Goal: Information Seeking & Learning: Learn about a topic

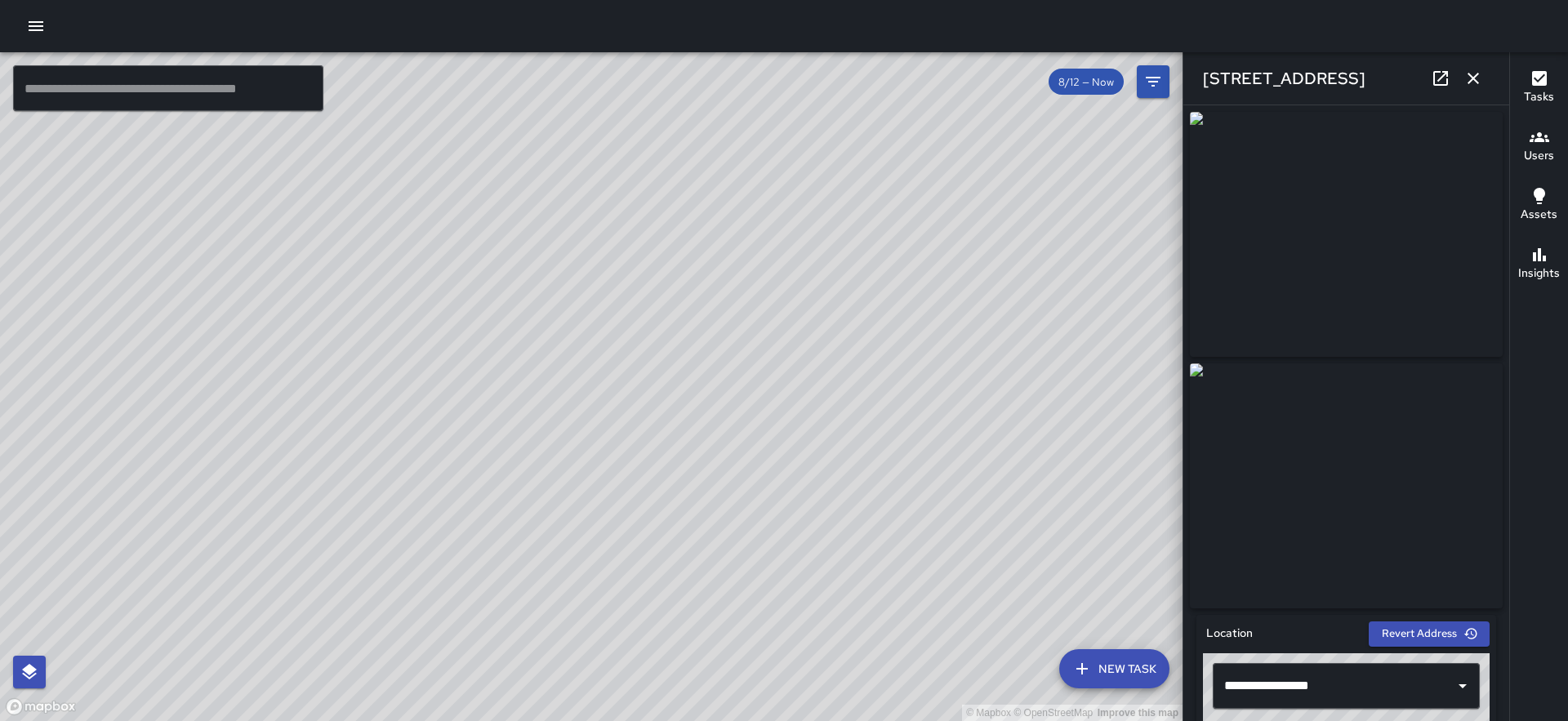
click at [36, 33] on icon "button" at bounding box center [36, 26] width 19 height 19
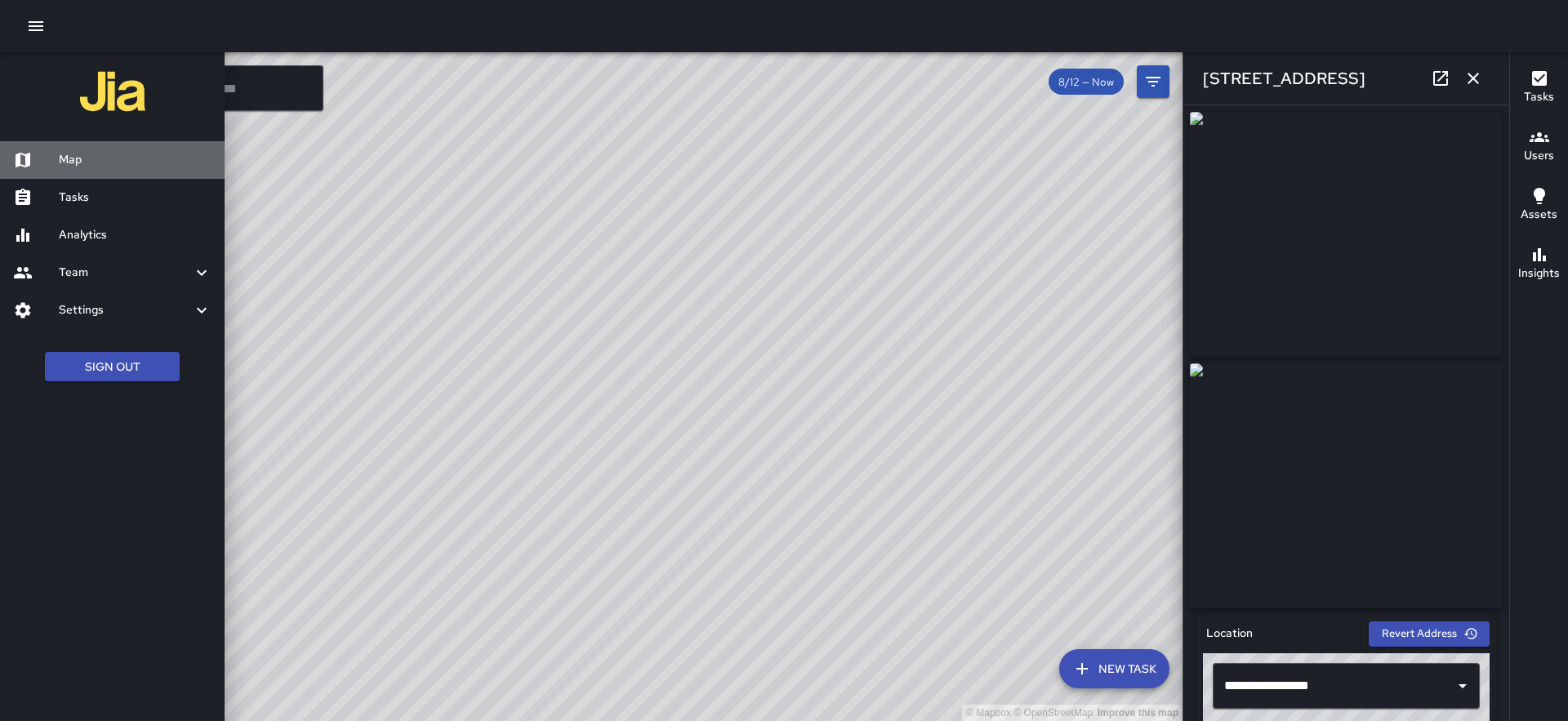
click at [87, 164] on h6 "Map" at bounding box center [135, 160] width 153 height 18
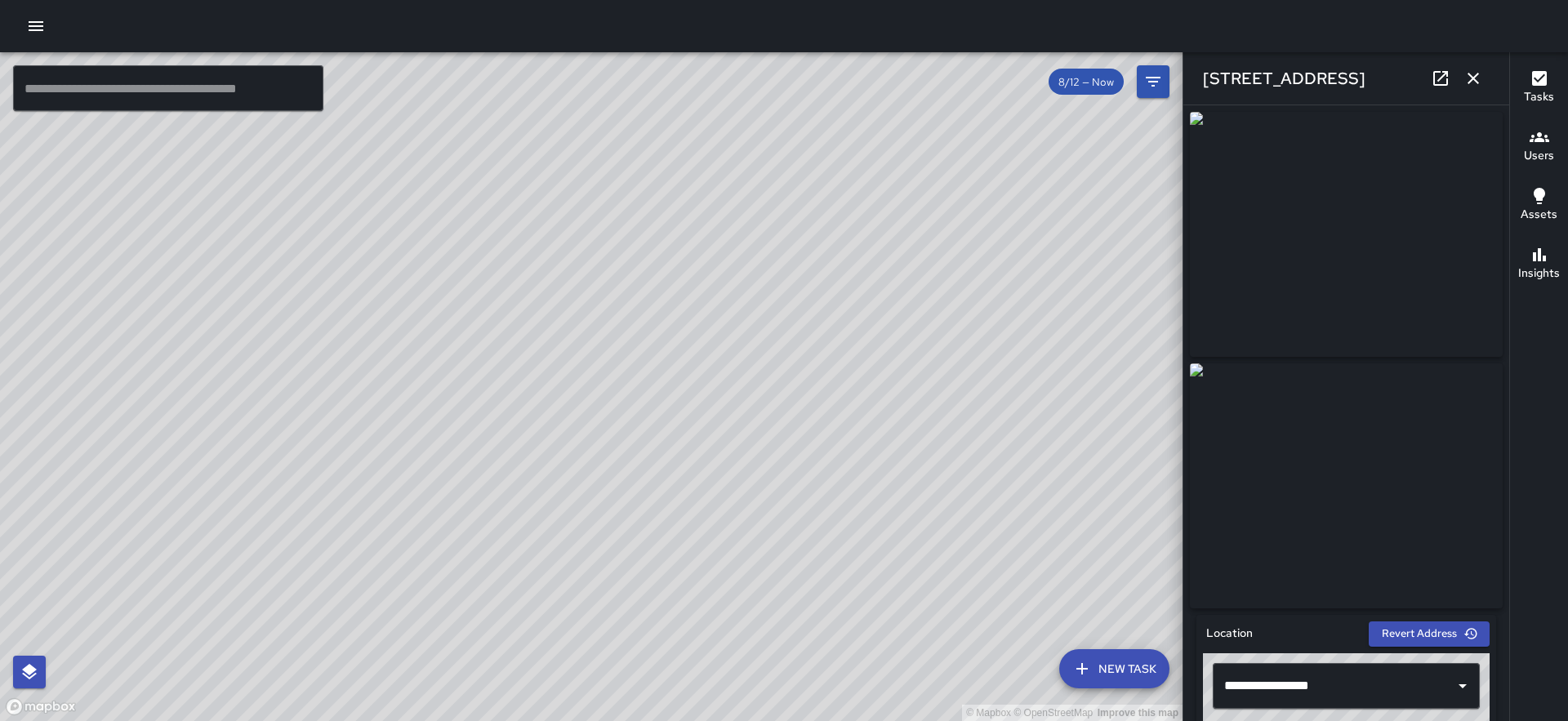
click at [39, 22] on icon "button" at bounding box center [35, 26] width 15 height 10
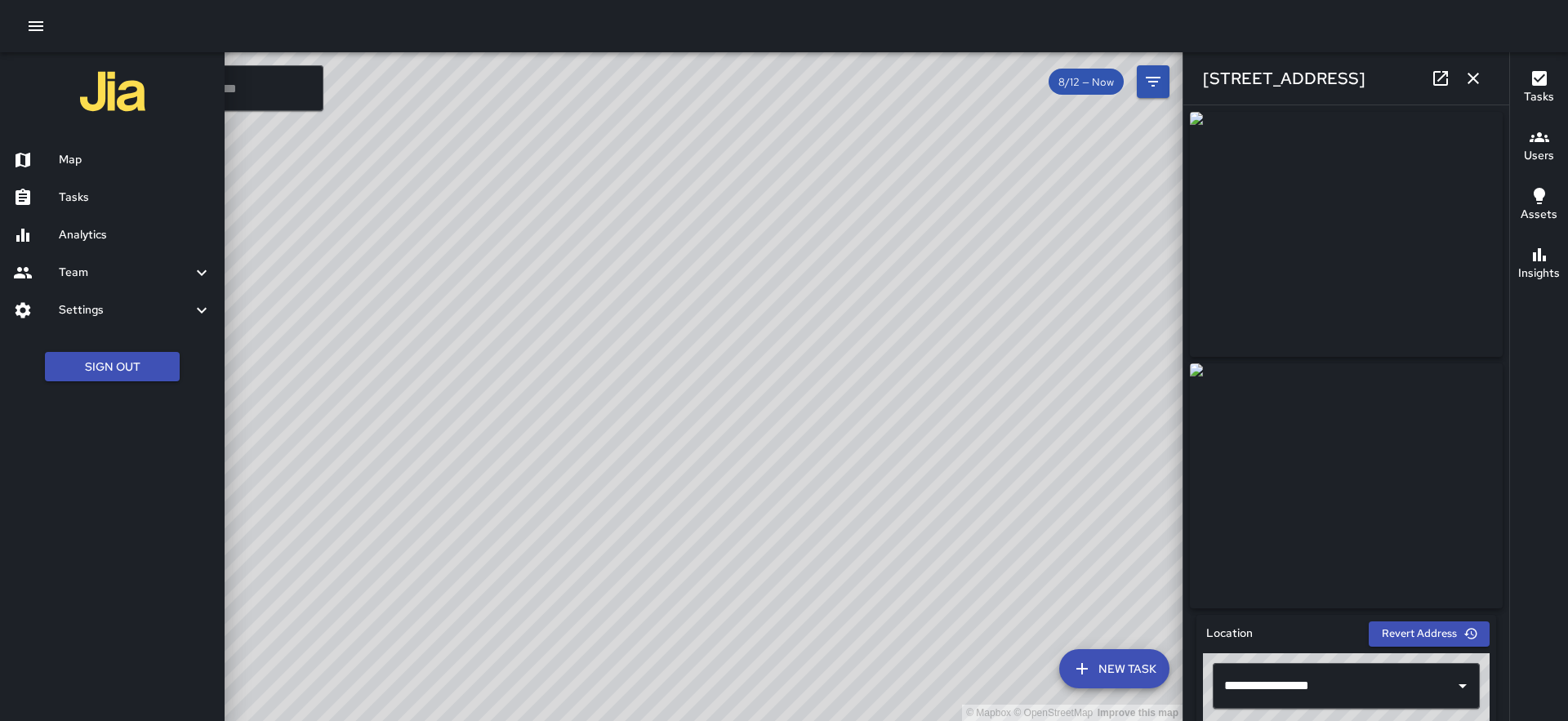
click at [130, 238] on h6 "Analytics" at bounding box center [135, 235] width 153 height 18
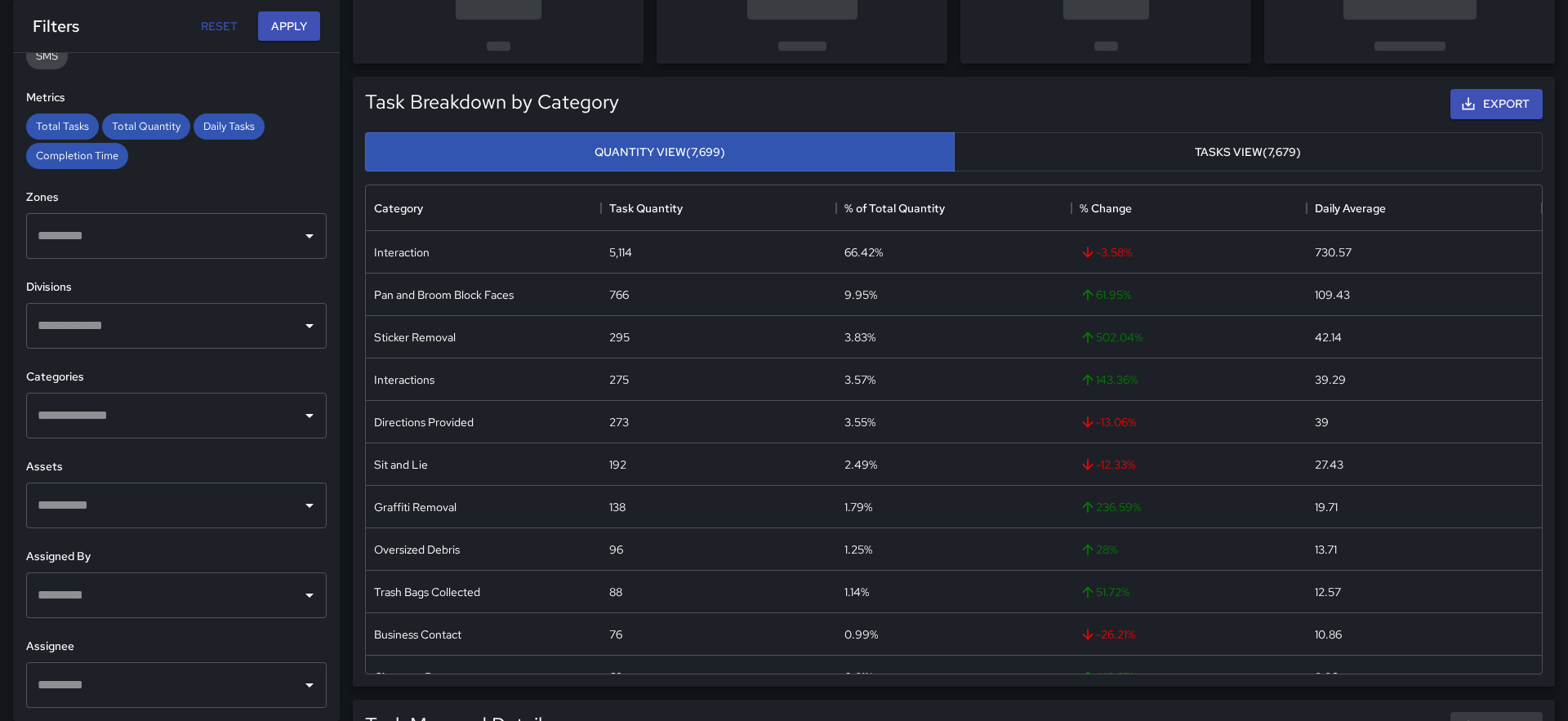
scroll to position [131, 0]
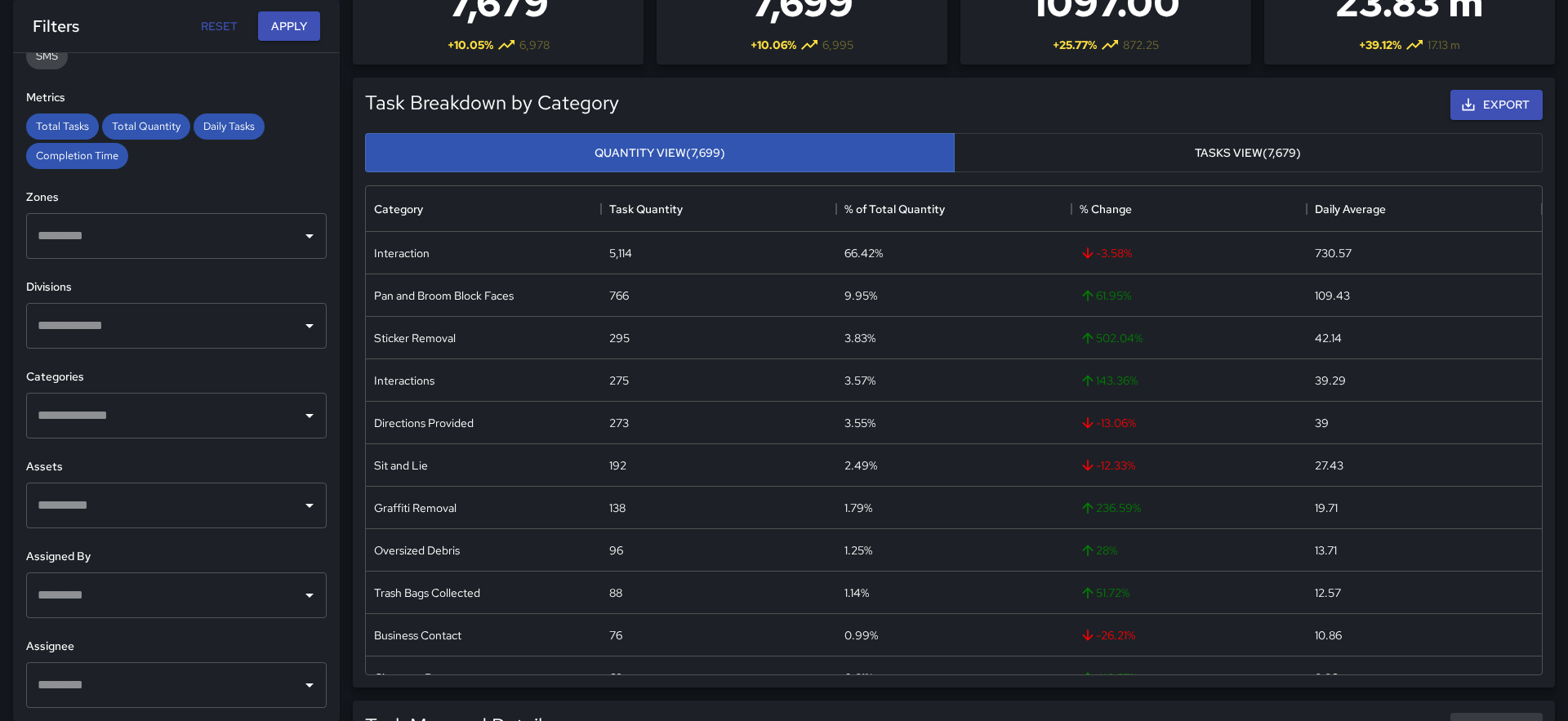
click at [255, 417] on input "text" at bounding box center [164, 416] width 261 height 31
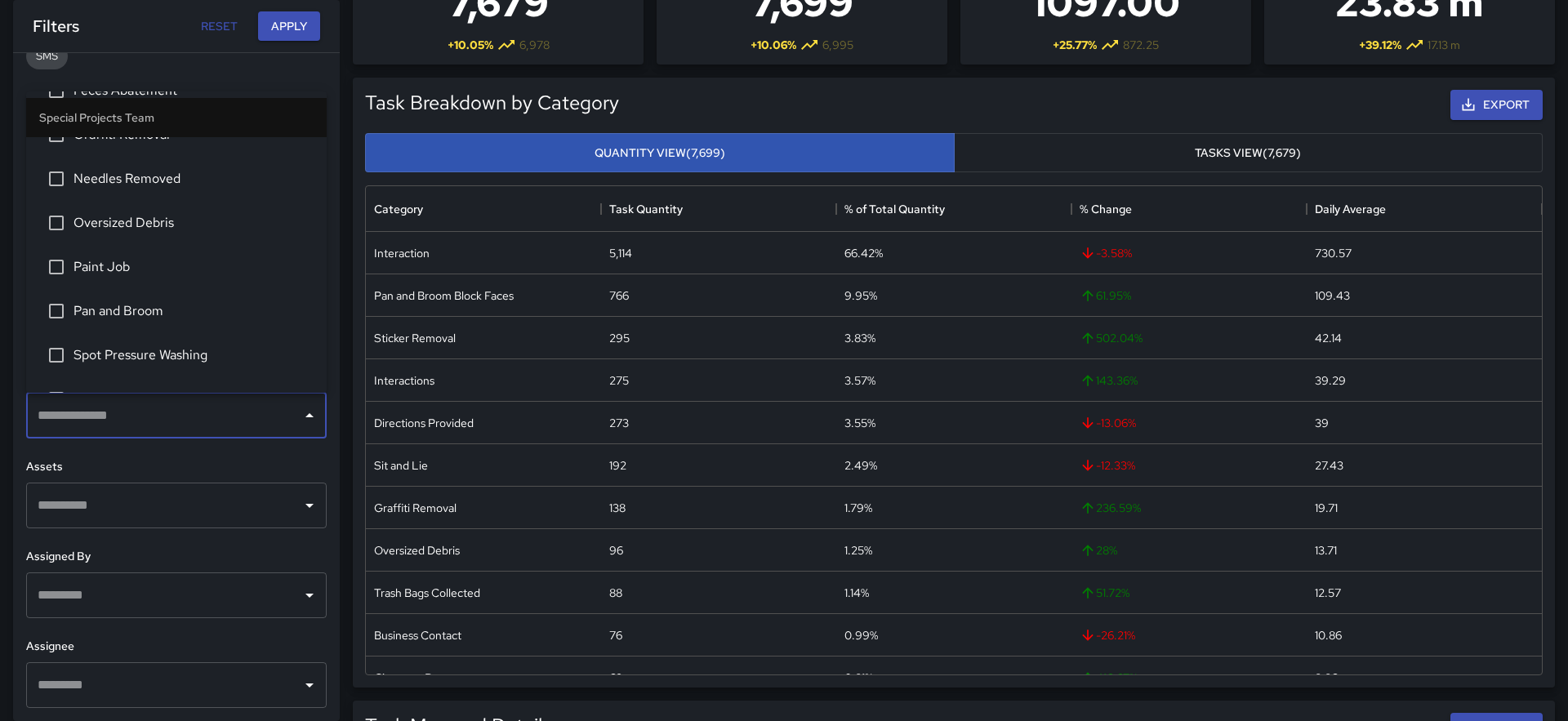
scroll to position [3955, 0]
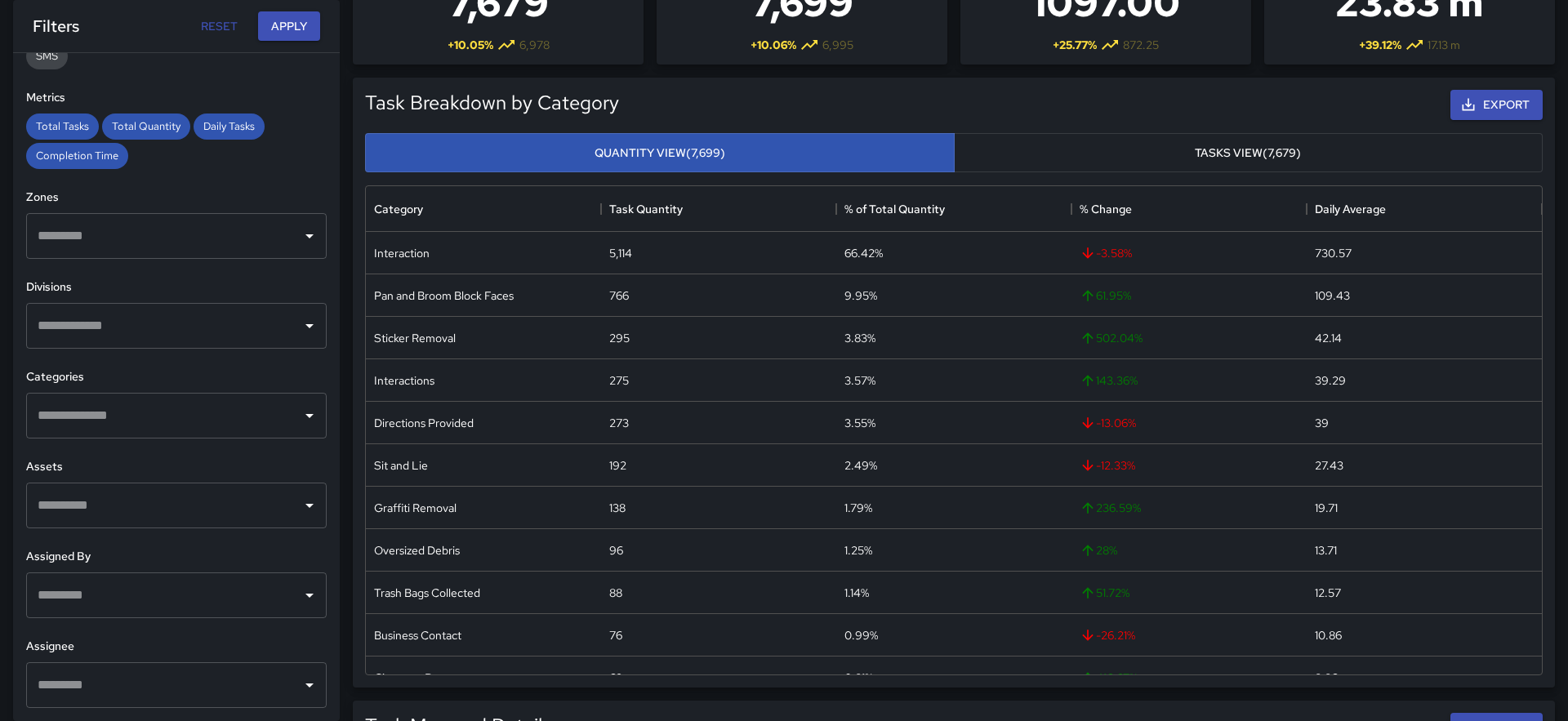
click at [175, 466] on h6 "Assets" at bounding box center [176, 467] width 301 height 18
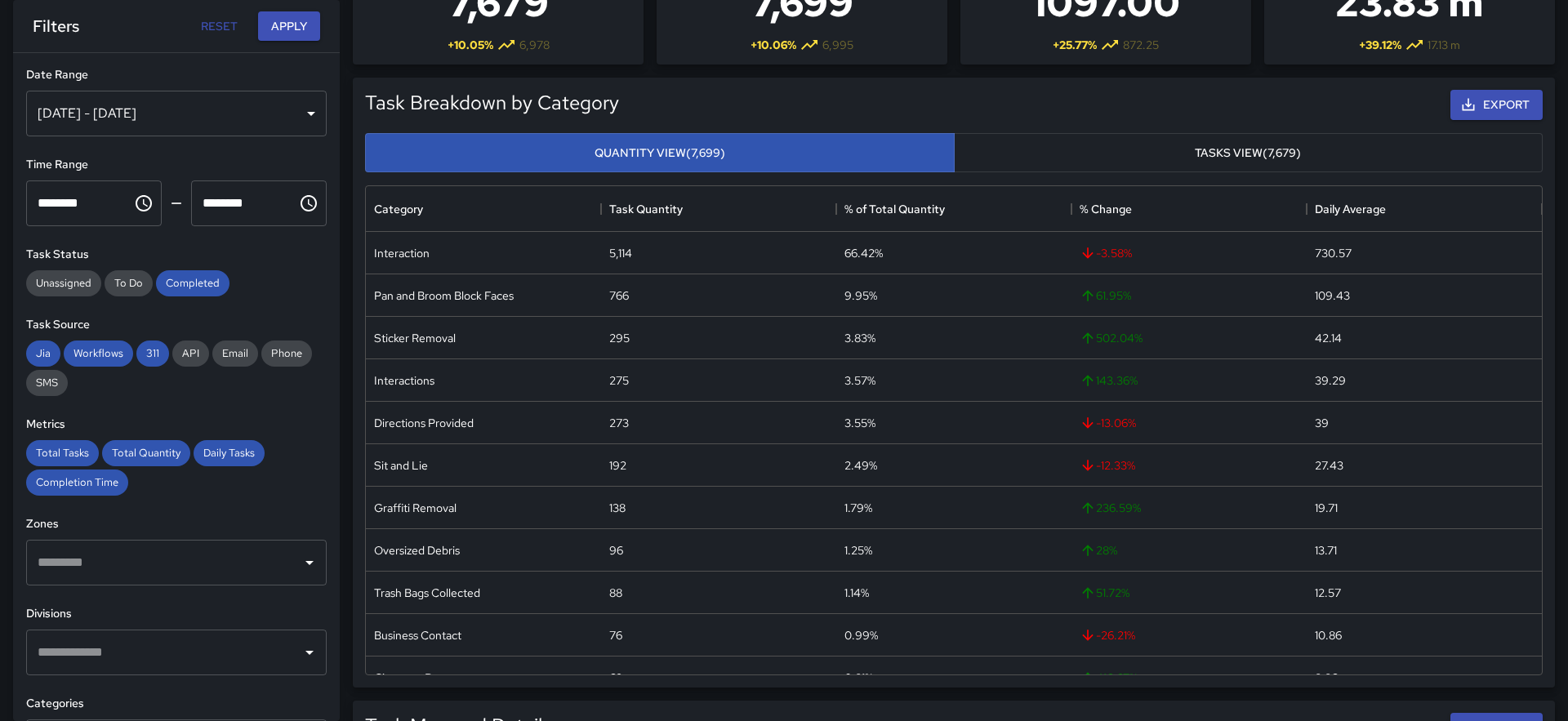
scroll to position [0, 0]
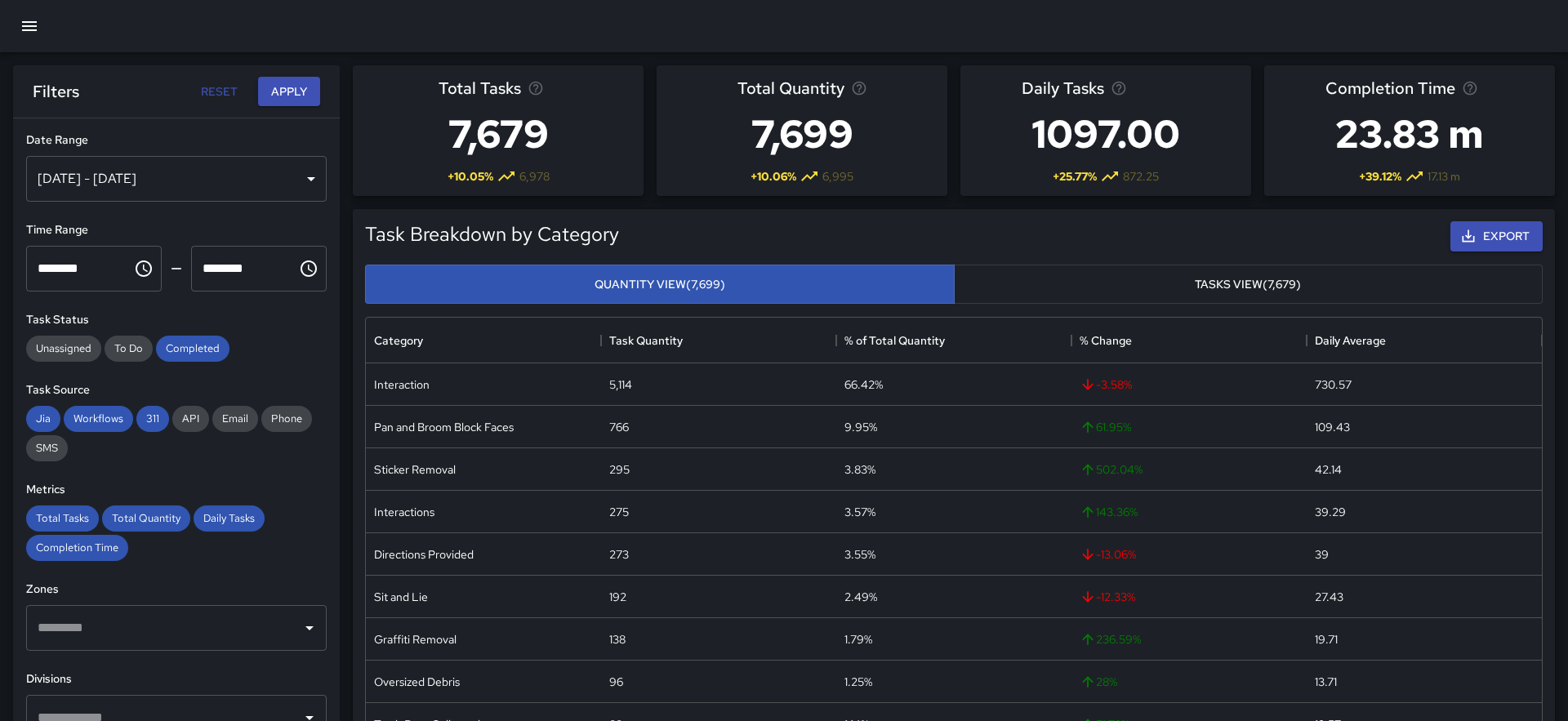
click at [33, 42] on button "button" at bounding box center [29, 26] width 39 height 39
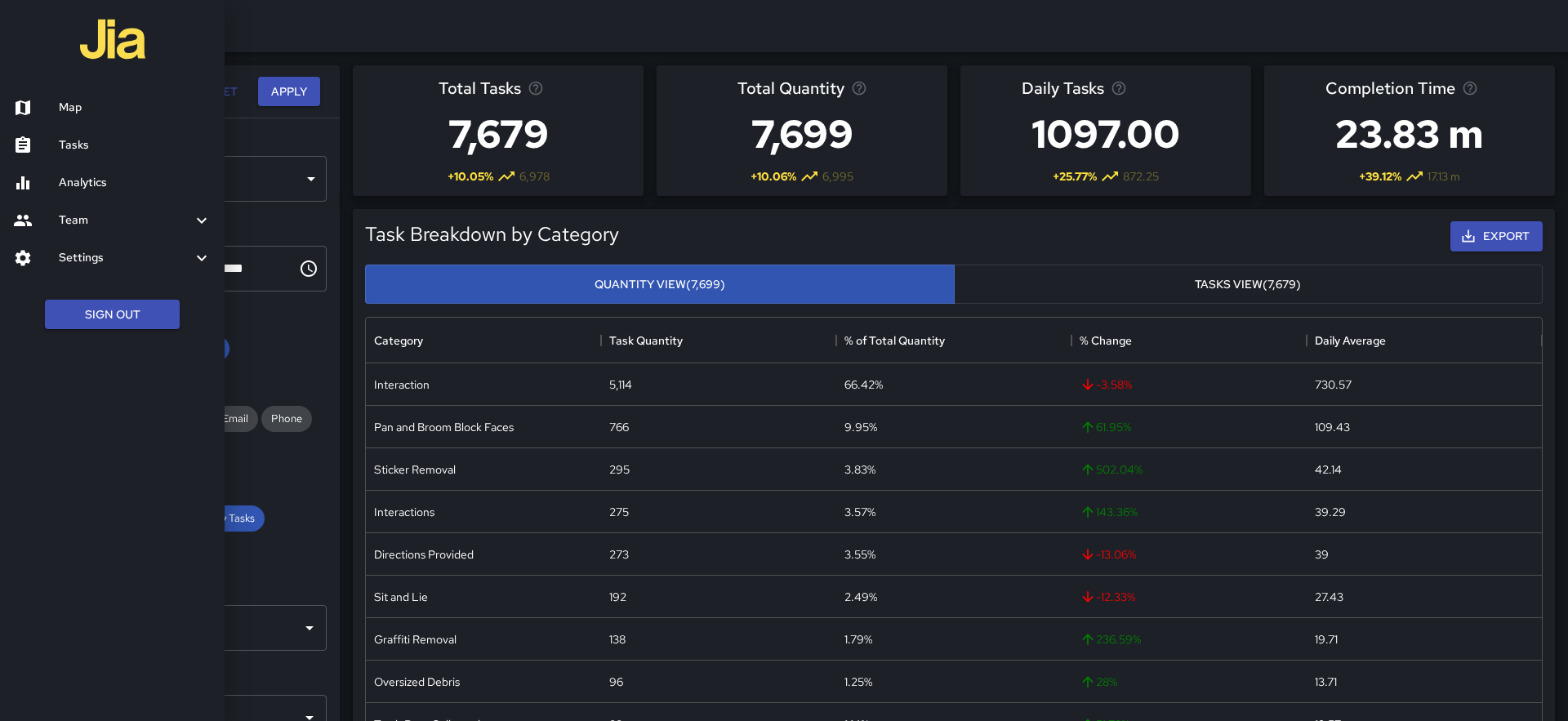
click at [94, 94] on link "Map" at bounding box center [112, 108] width 225 height 38
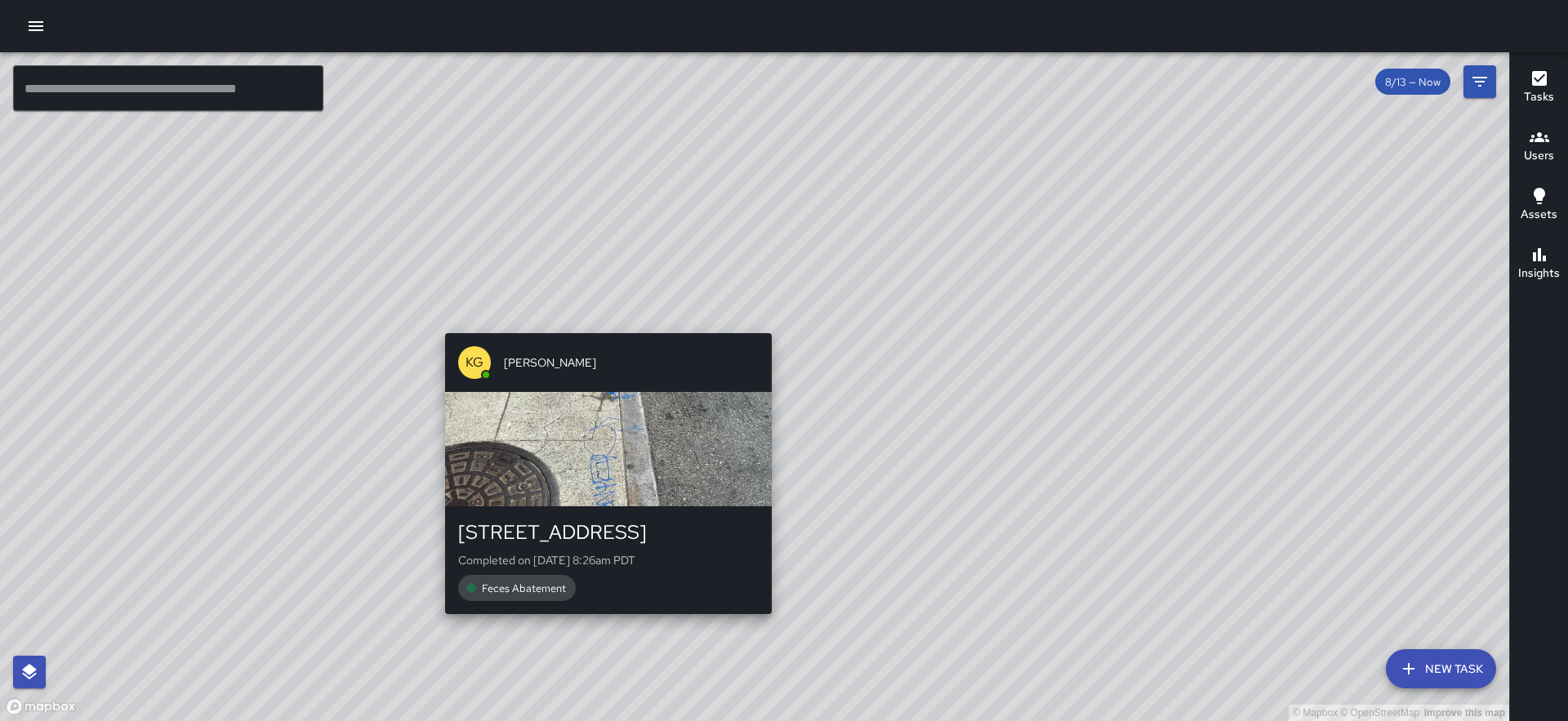
click at [600, 324] on div "© Mapbox © OpenStreetMap Improve this map KG [PERSON_NAME] [STREET_ADDRESS] Com…" at bounding box center [754, 387] width 1509 height 669
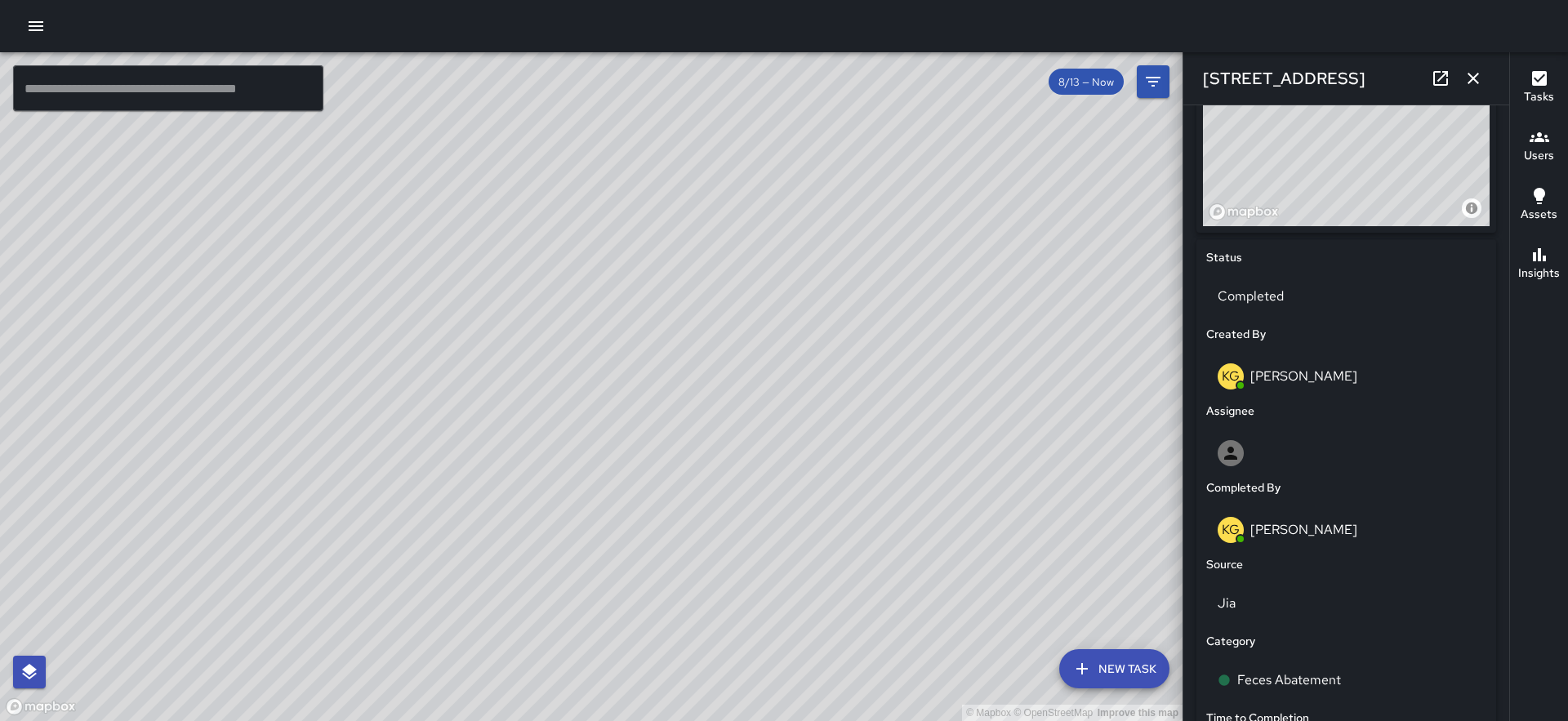
scroll to position [968, 0]
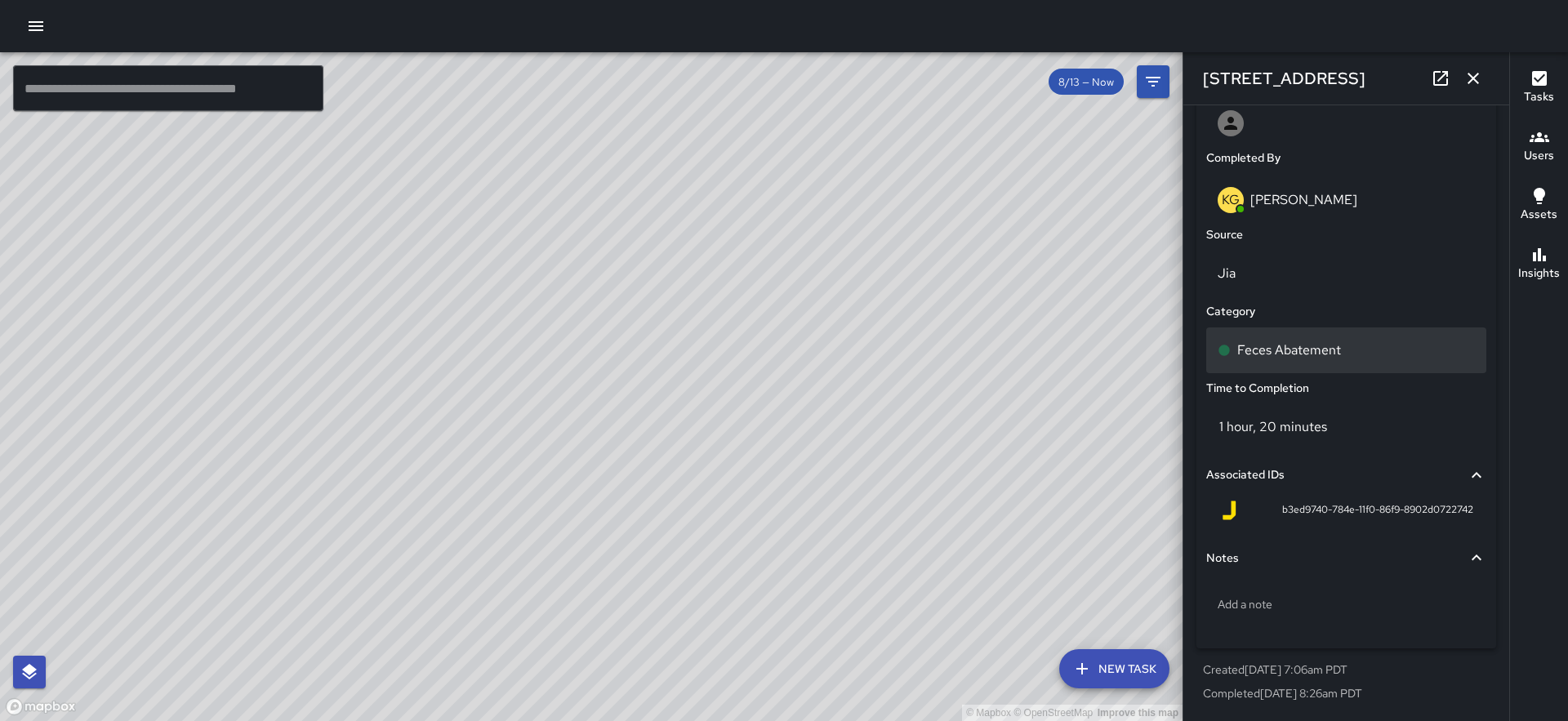
click at [1298, 364] on div "Feces Abatement" at bounding box center [1346, 350] width 280 height 46
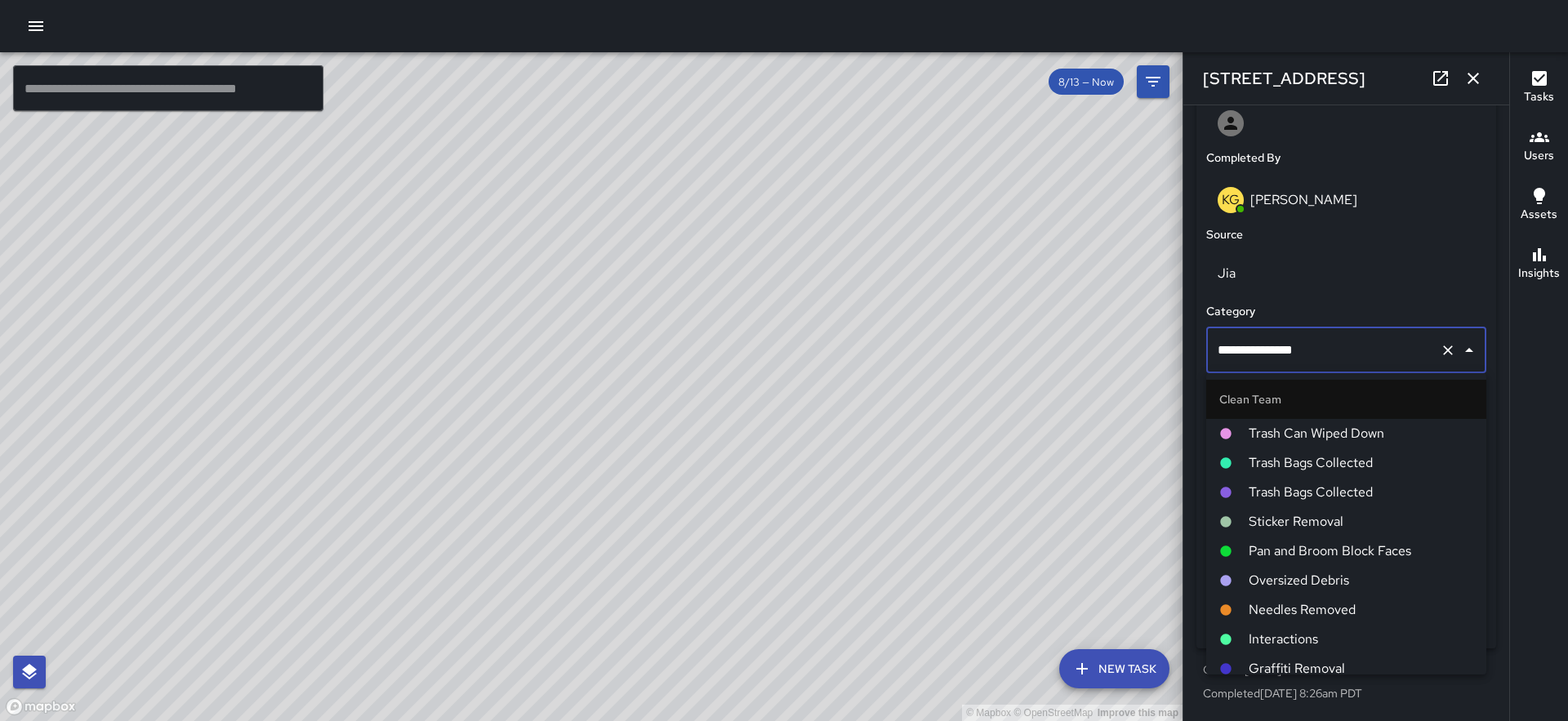
scroll to position [2567, 0]
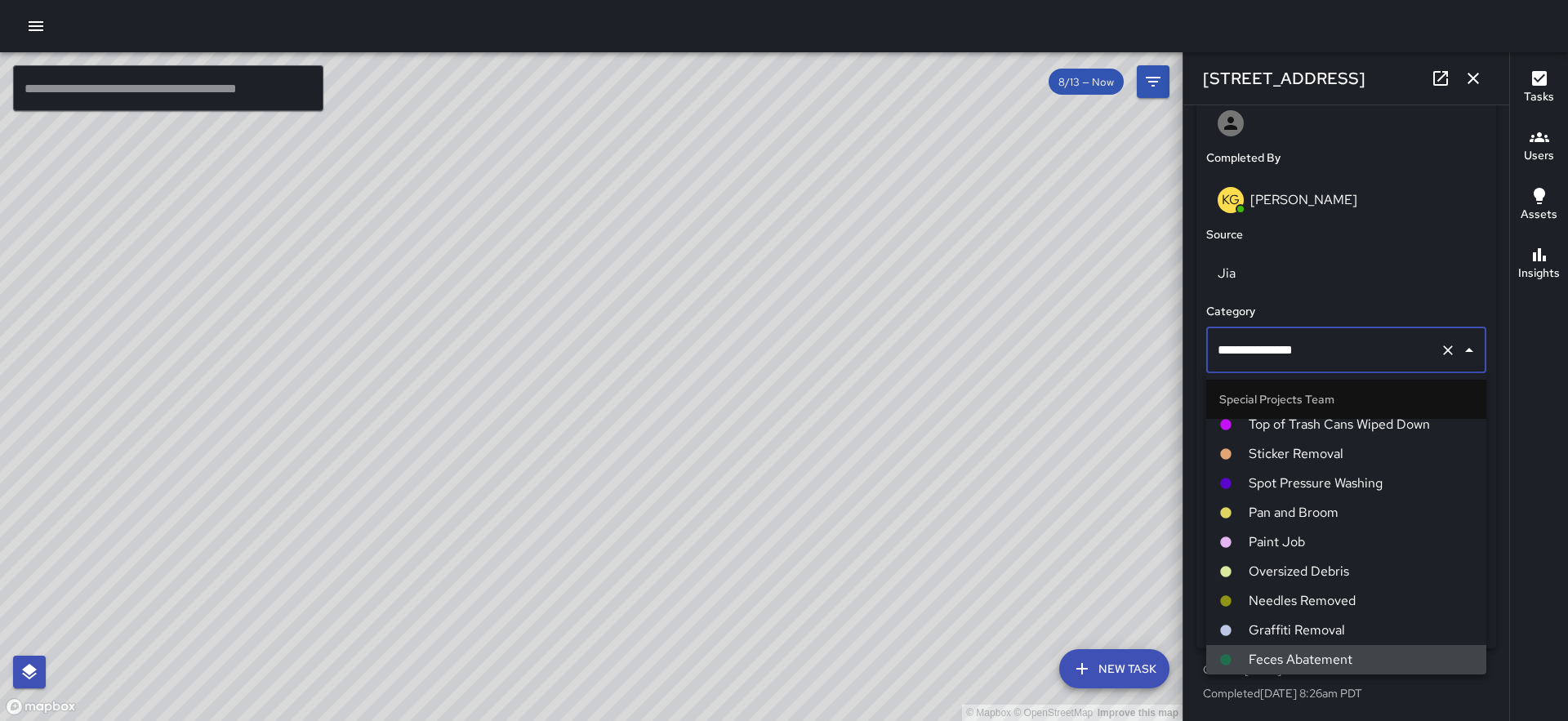
click at [1300, 354] on input "**********" at bounding box center [1323, 349] width 220 height 31
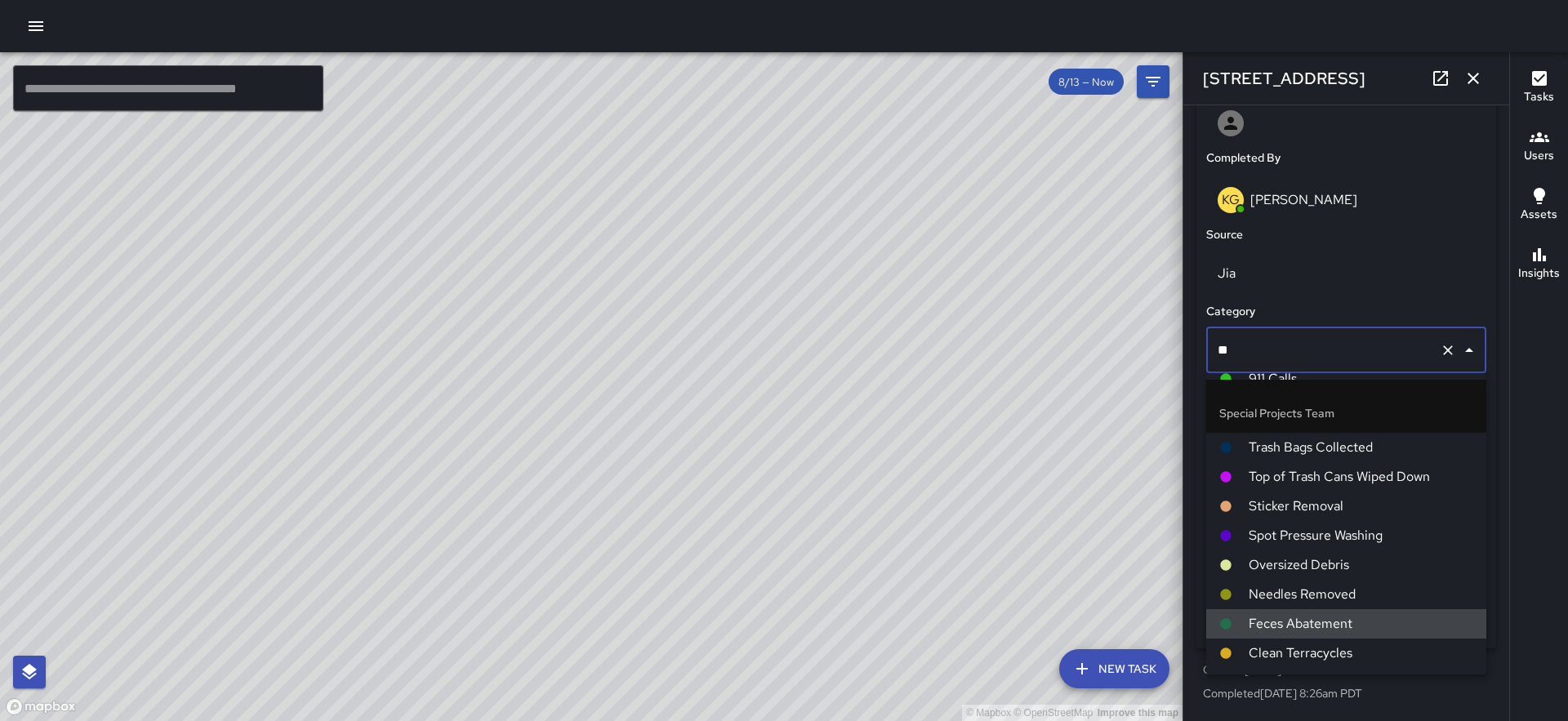
scroll to position [0, 0]
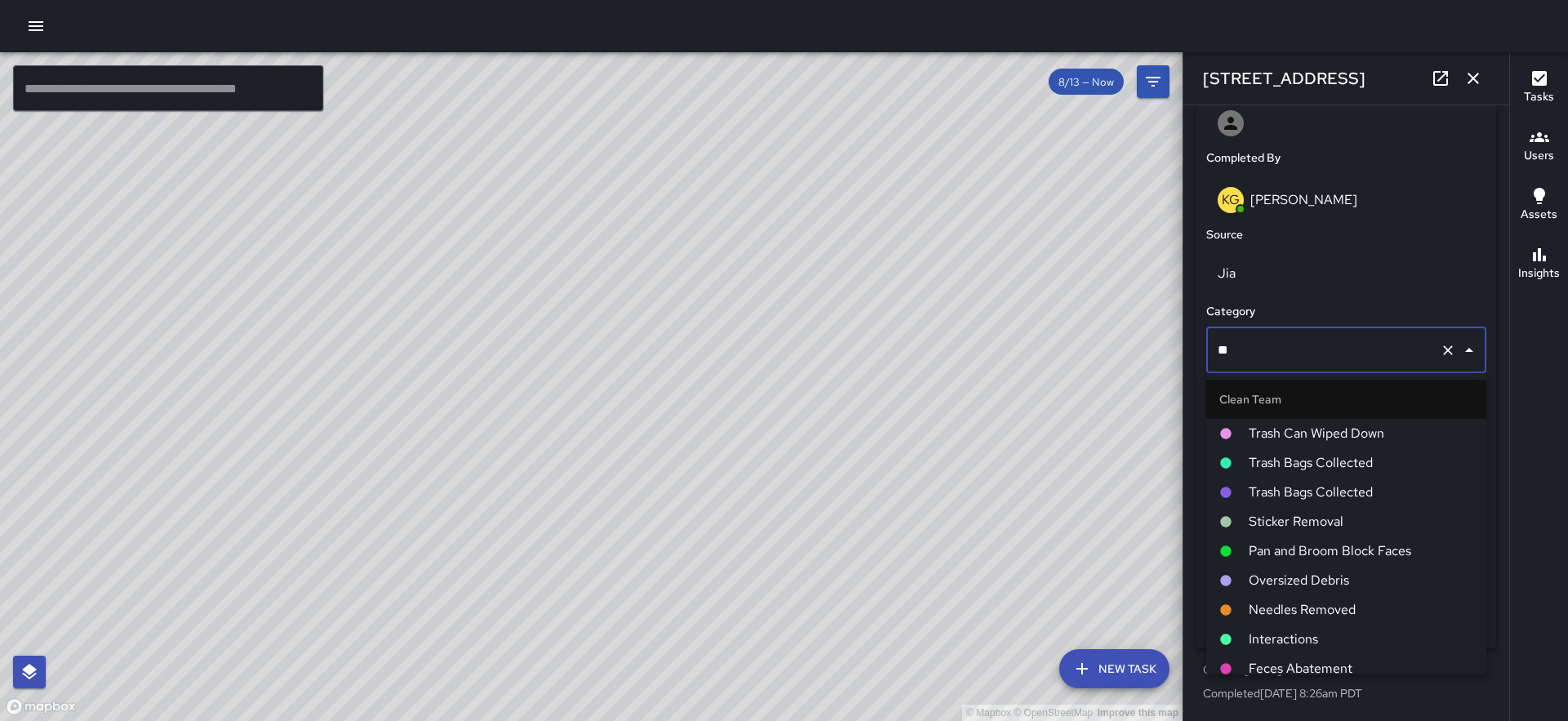
type input "***"
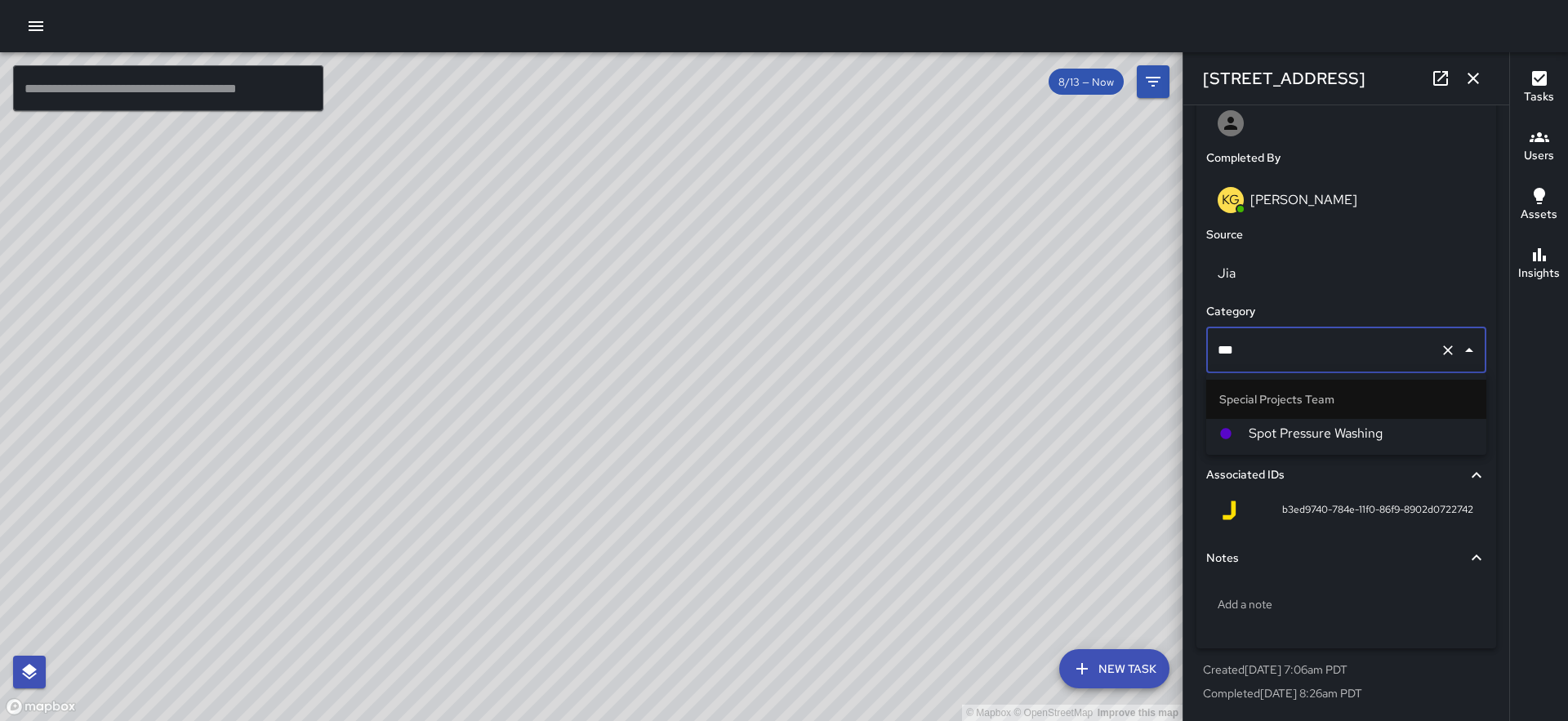
click at [1317, 427] on span "Spot Pressure Washing" at bounding box center [1361, 433] width 225 height 19
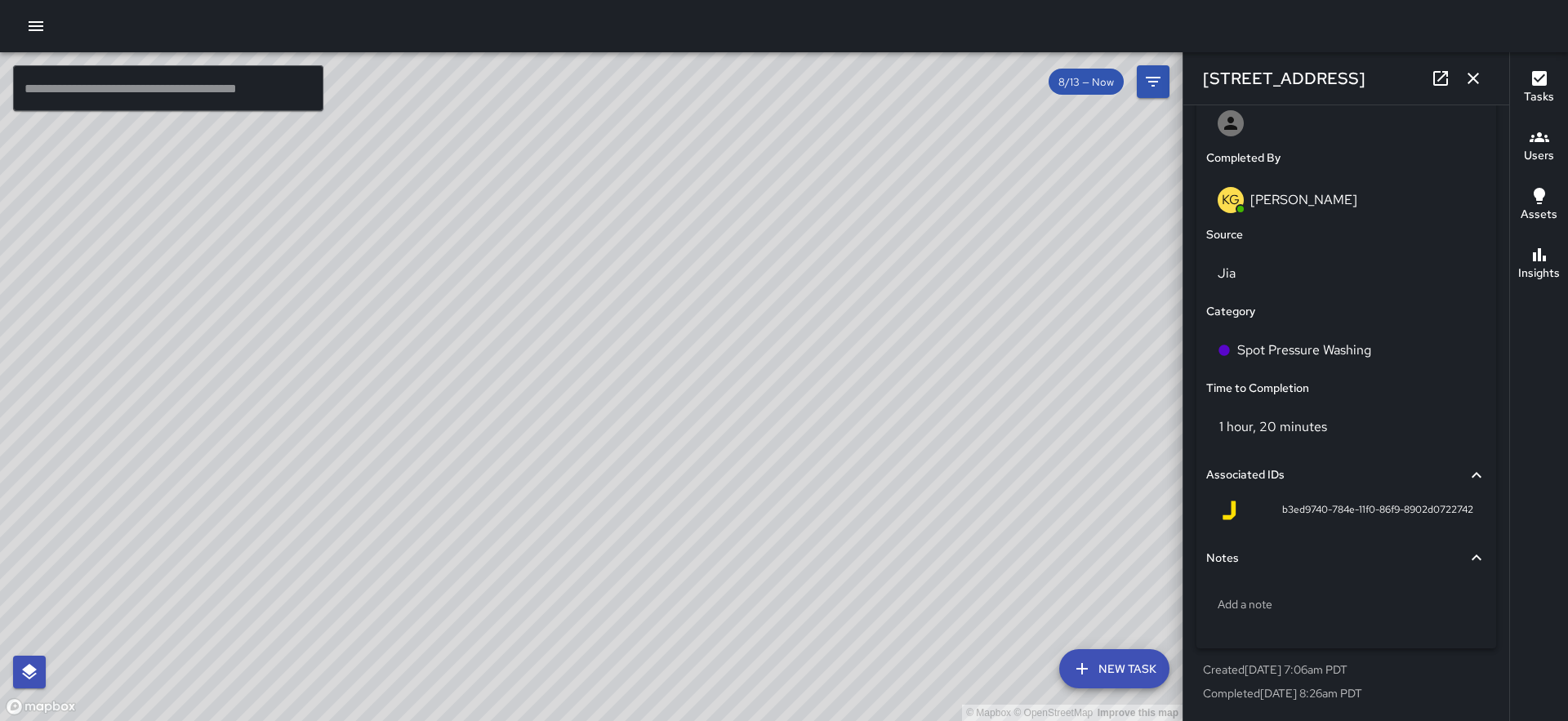
click at [1477, 85] on icon "button" at bounding box center [1474, 79] width 19 height 19
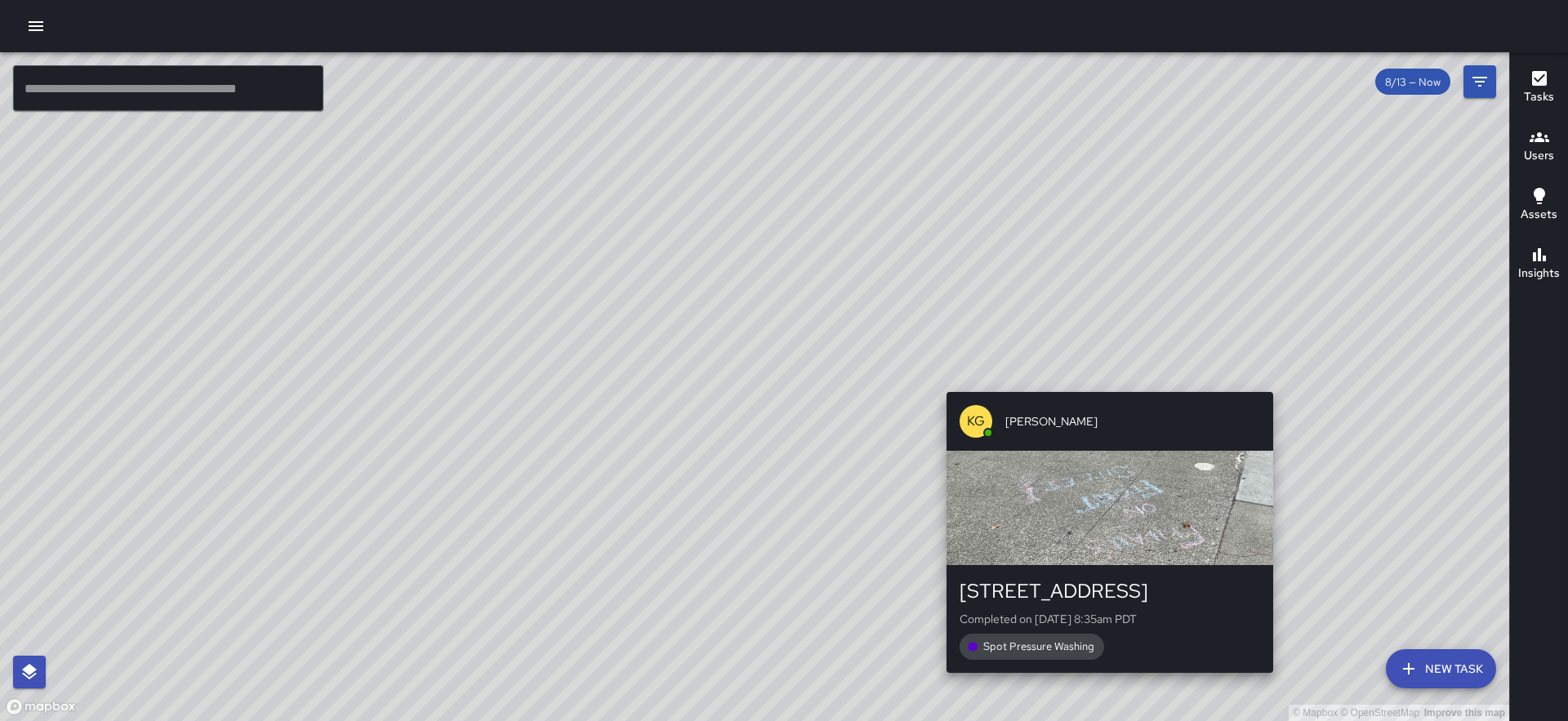
click at [1442, 380] on div "© Mapbox © OpenStreetMap Improve this map KG [PERSON_NAME] [STREET_ADDRESS] Com…" at bounding box center [754, 387] width 1509 height 669
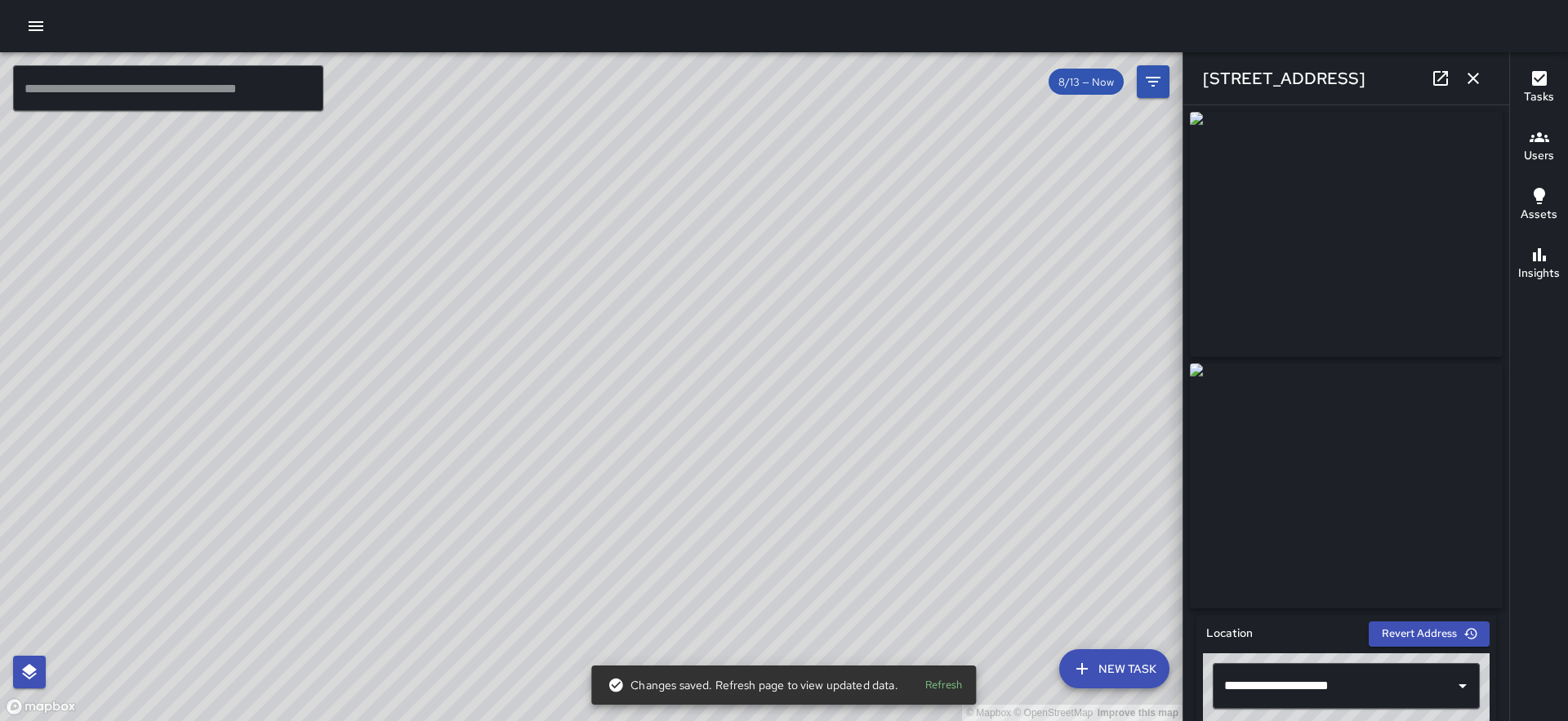
drag, startPoint x: 1067, startPoint y: 438, endPoint x: 385, endPoint y: 161, distance: 736.1
click at [385, 161] on div "© Mapbox © OpenStreetMap Improve this map" at bounding box center [591, 387] width 1182 height 669
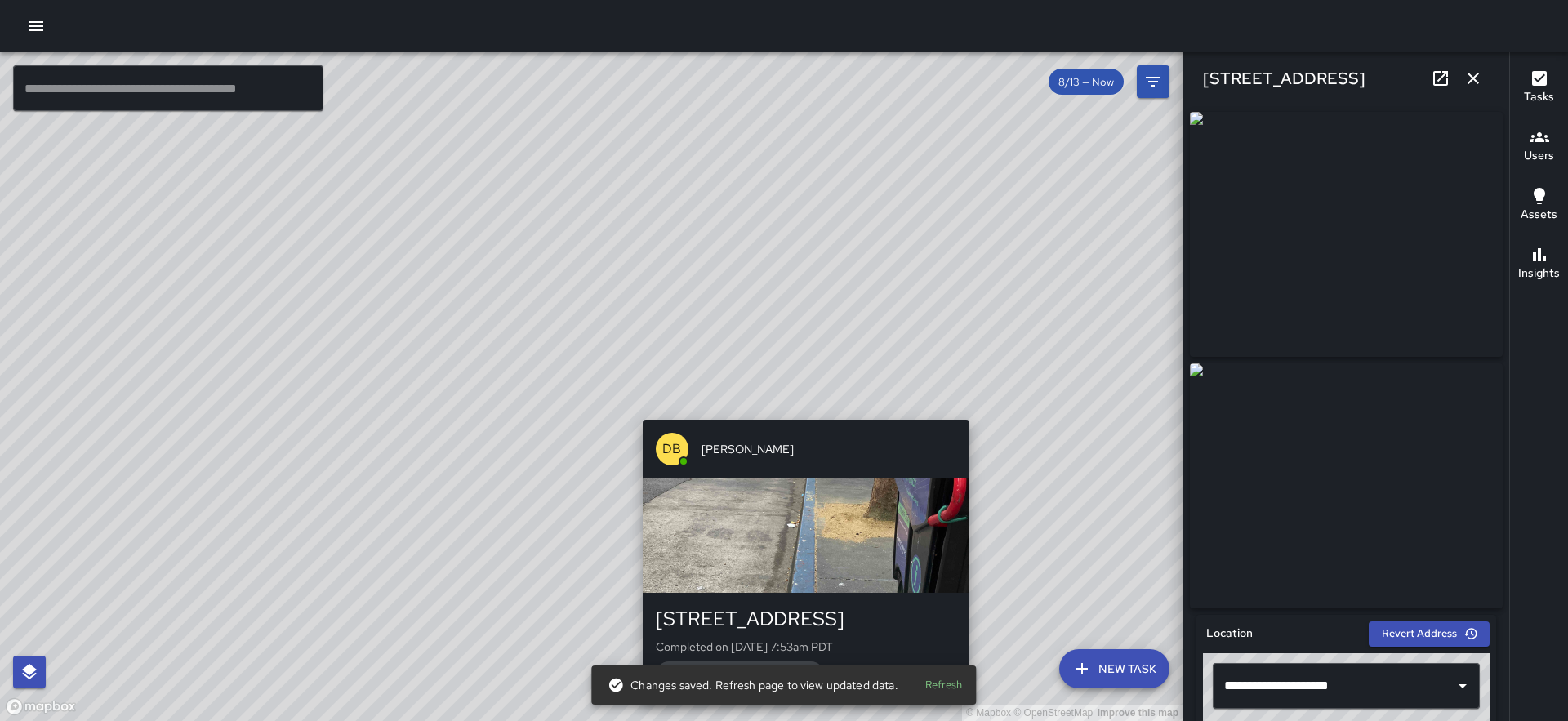
click at [796, 410] on div "© Mapbox © OpenStreetMap Improve this map DB [PERSON_NAME] [STREET_ADDRESS] Com…" at bounding box center [591, 387] width 1182 height 669
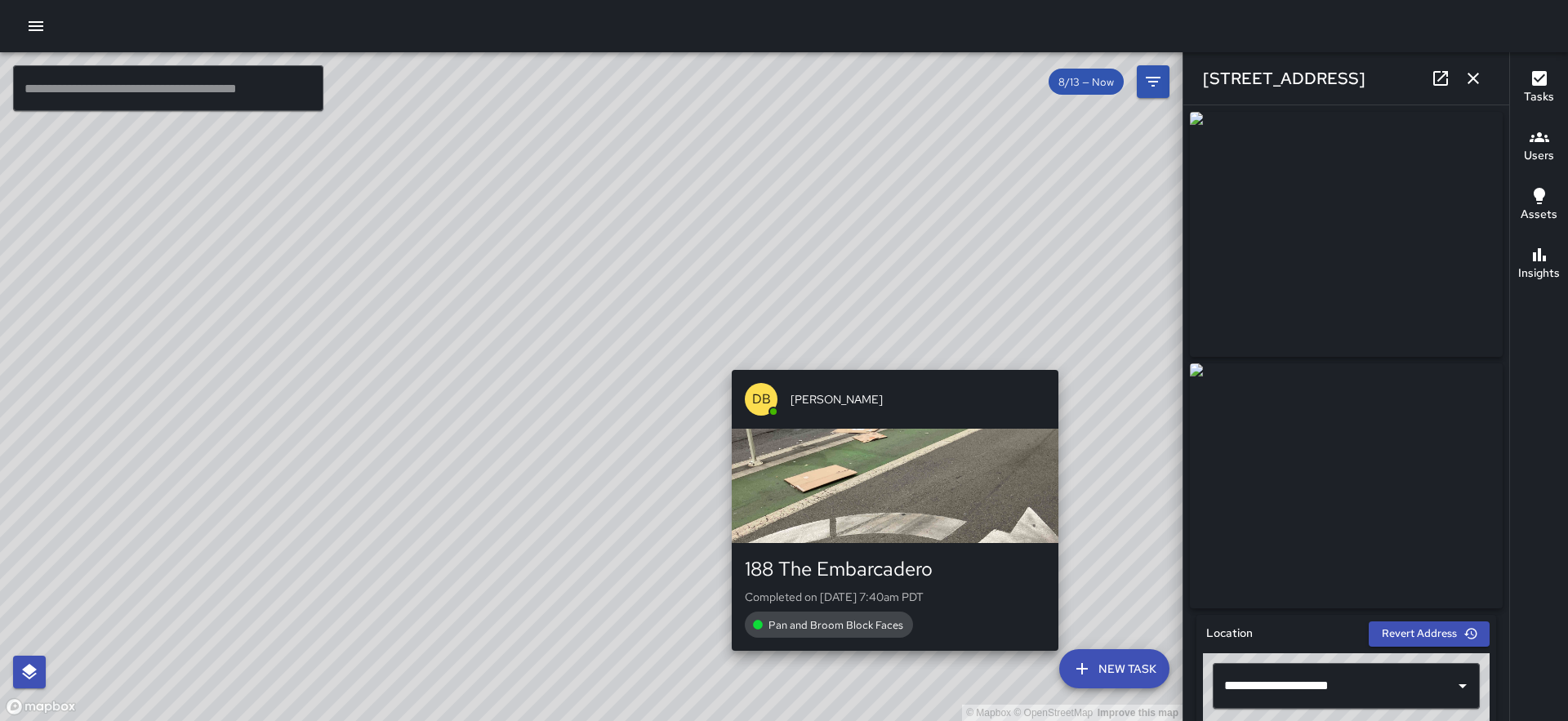
click at [1064, 360] on div "© Mapbox © OpenStreetMap Improve this map DB [PERSON_NAME] 188 The Embarcadero …" at bounding box center [591, 387] width 1182 height 669
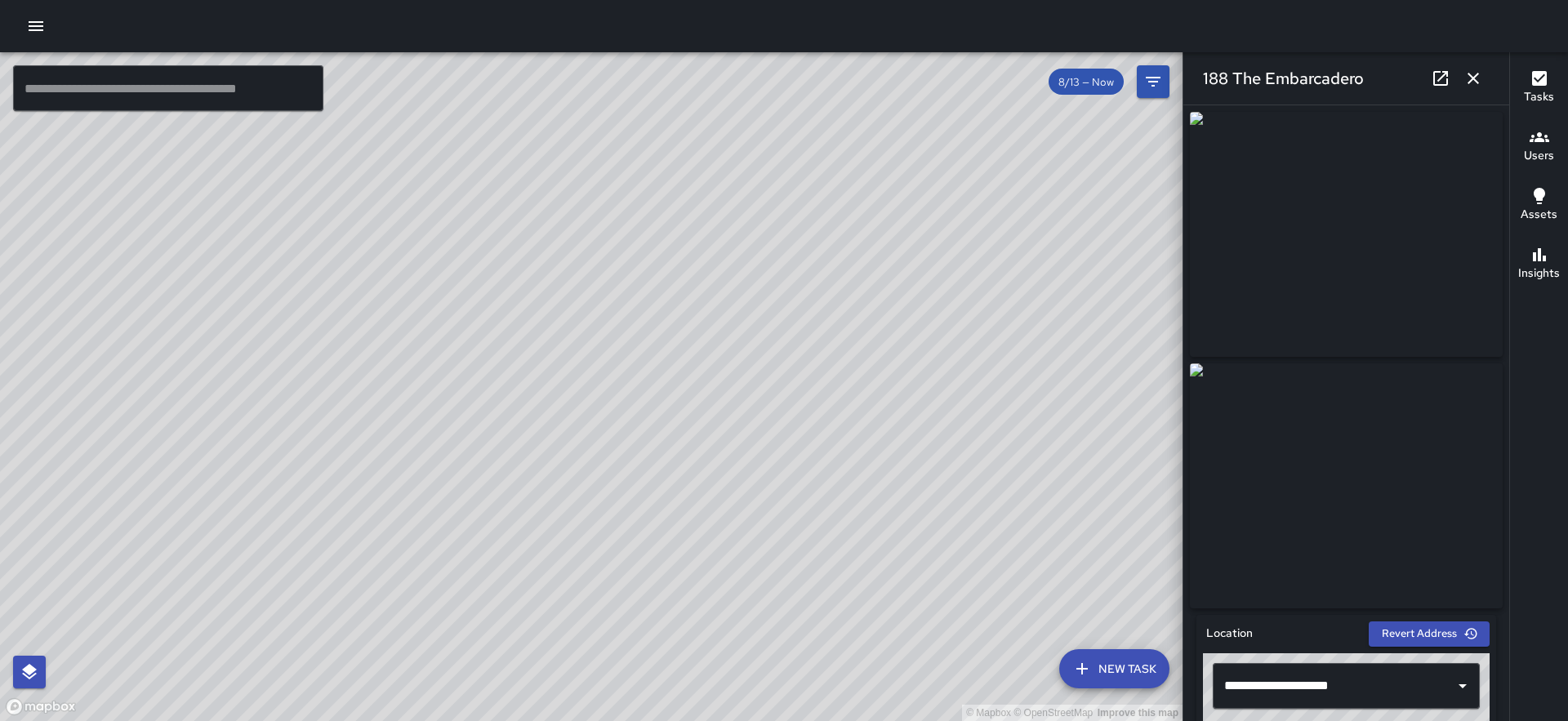
drag, startPoint x: 364, startPoint y: 280, endPoint x: 694, endPoint y: 529, distance: 413.4
click at [694, 529] on div "© Mapbox © OpenStreetMap Improve this map" at bounding box center [591, 387] width 1182 height 669
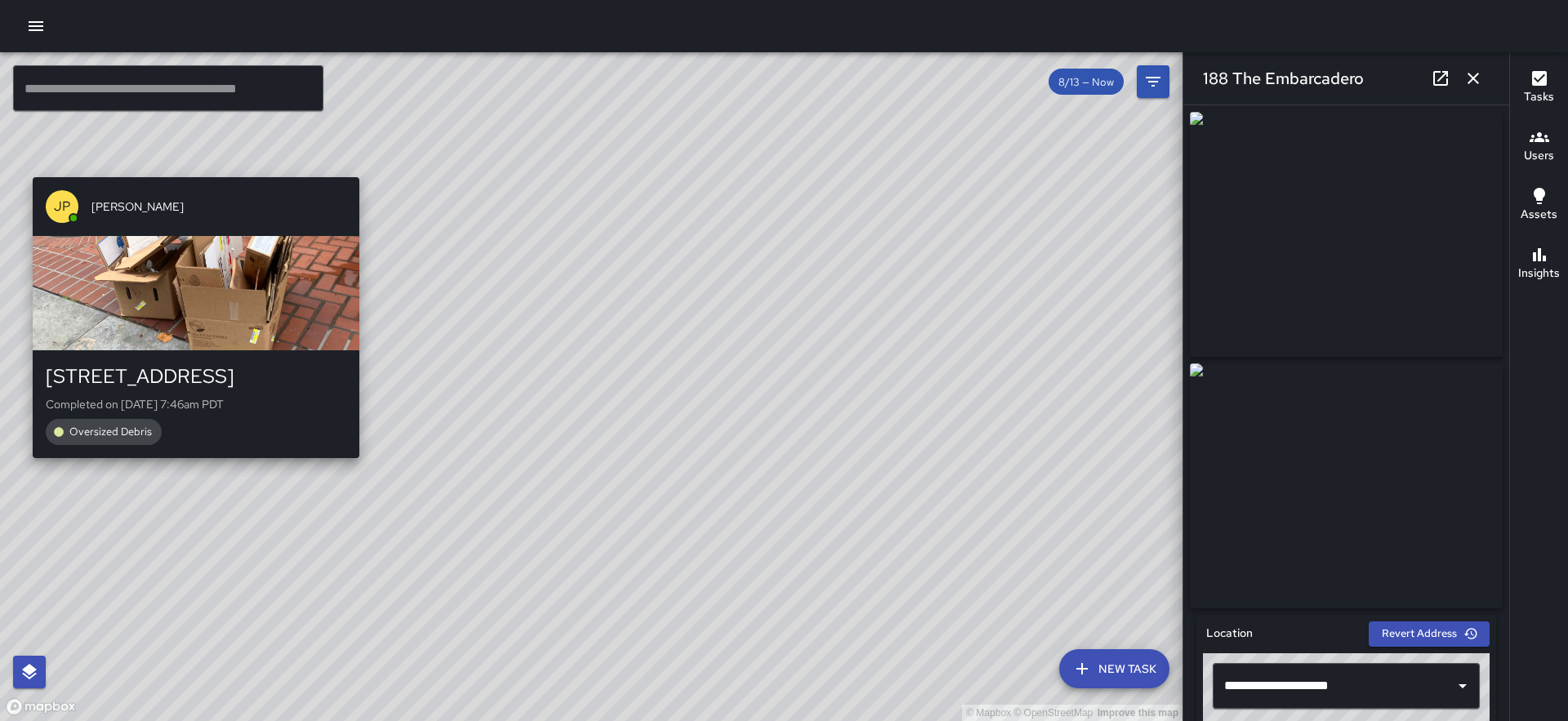
click at [189, 163] on div "© Mapbox © OpenStreetMap Improve this map JP [PERSON_NAME][GEOGRAPHIC_DATA][STR…" at bounding box center [591, 387] width 1182 height 669
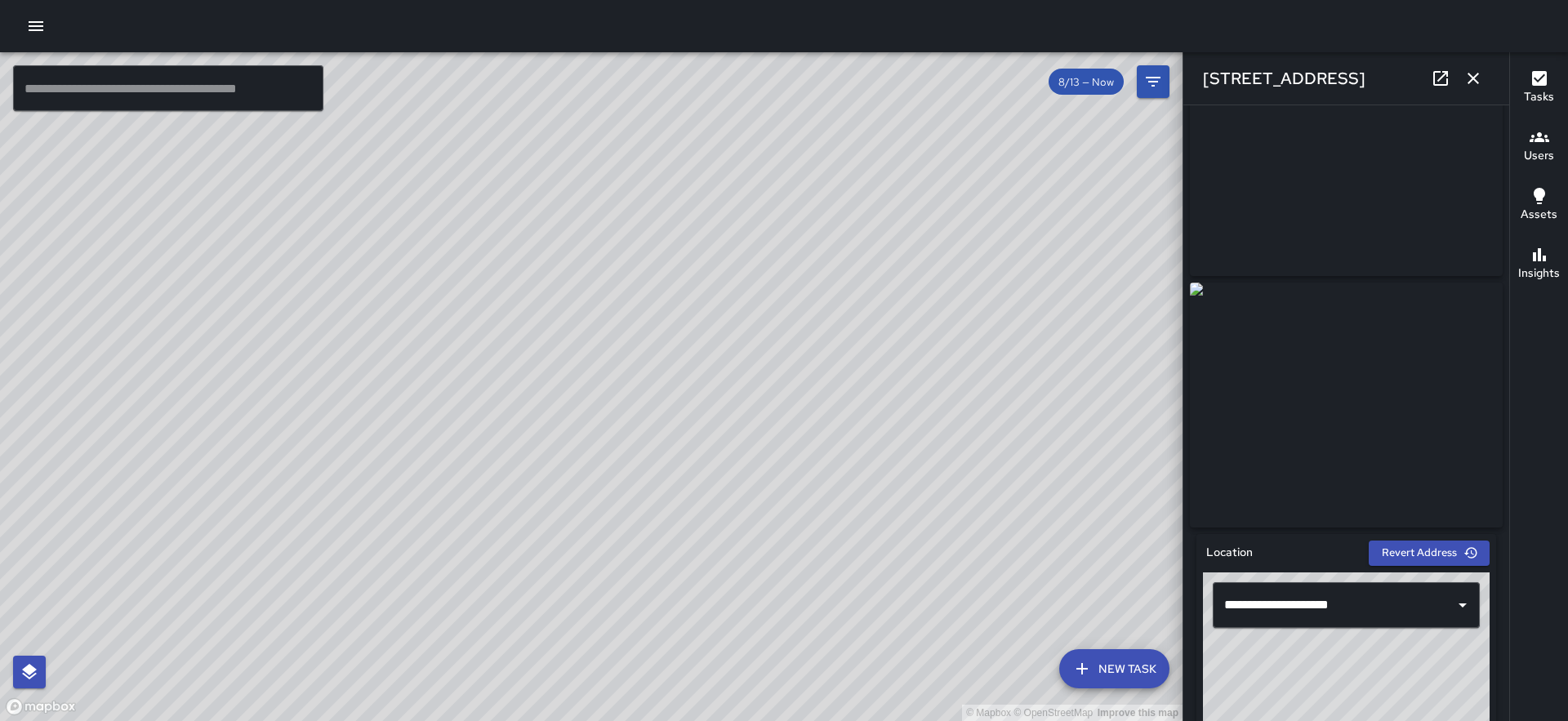
scroll to position [82, 0]
click at [1475, 71] on icon "button" at bounding box center [1474, 79] width 19 height 19
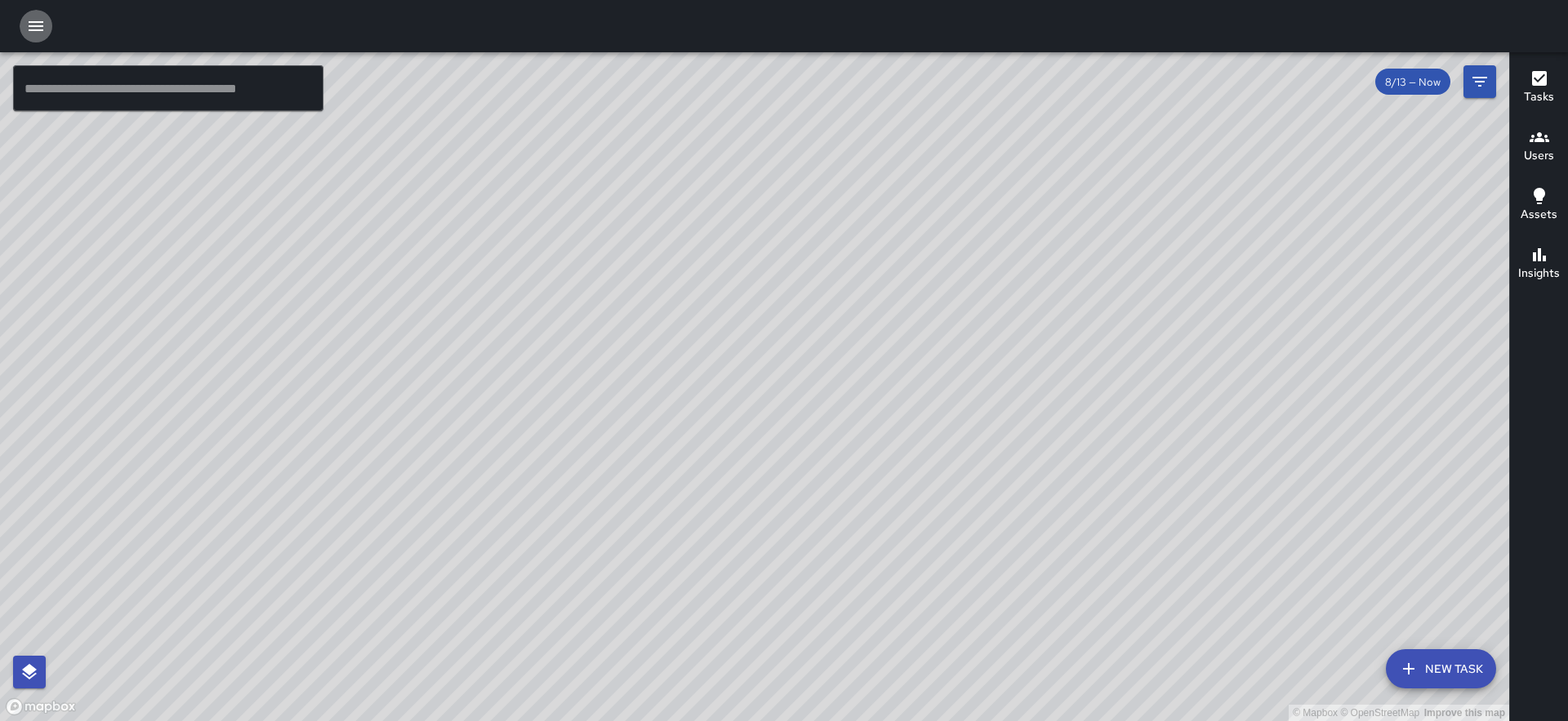
click at [41, 29] on icon "button" at bounding box center [35, 26] width 15 height 10
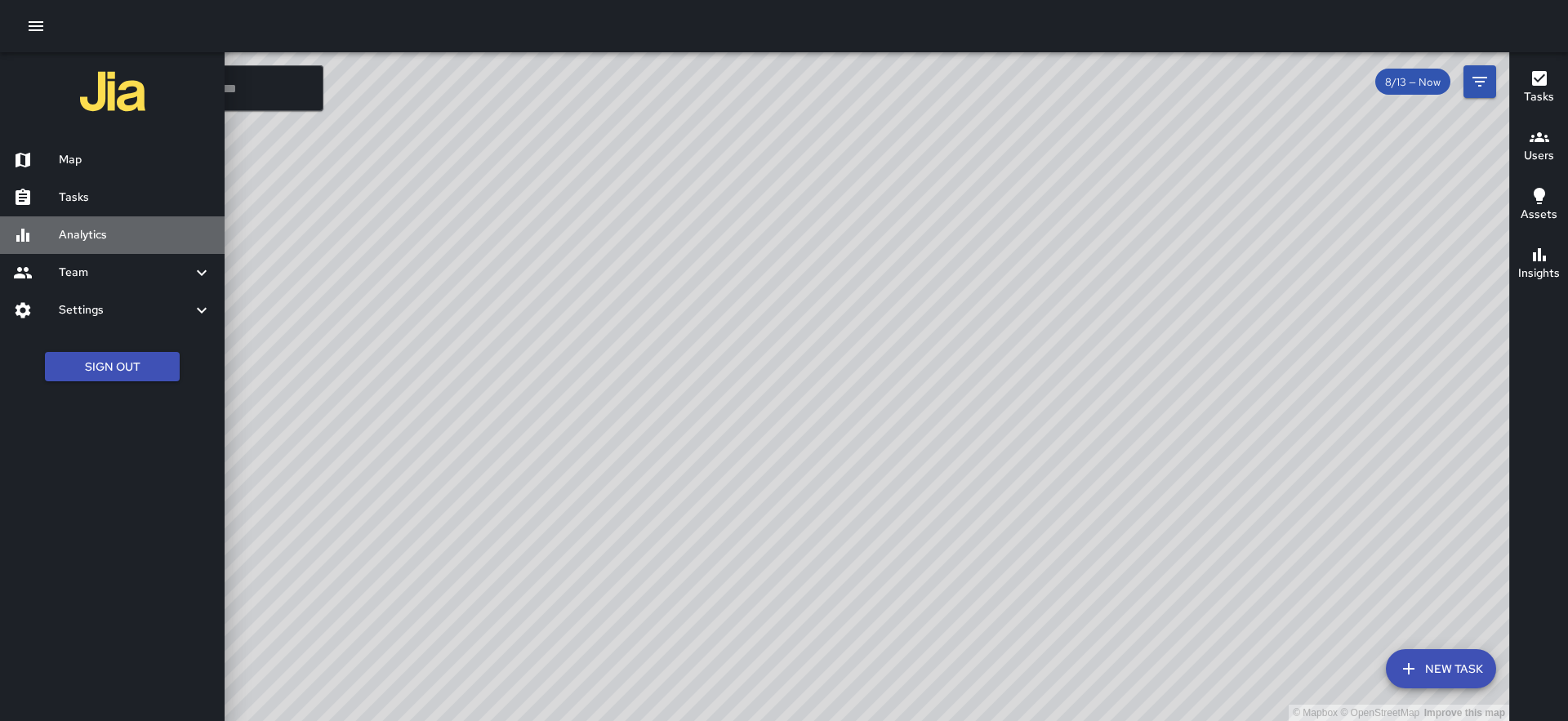
click at [91, 229] on h6 "Analytics" at bounding box center [135, 235] width 153 height 18
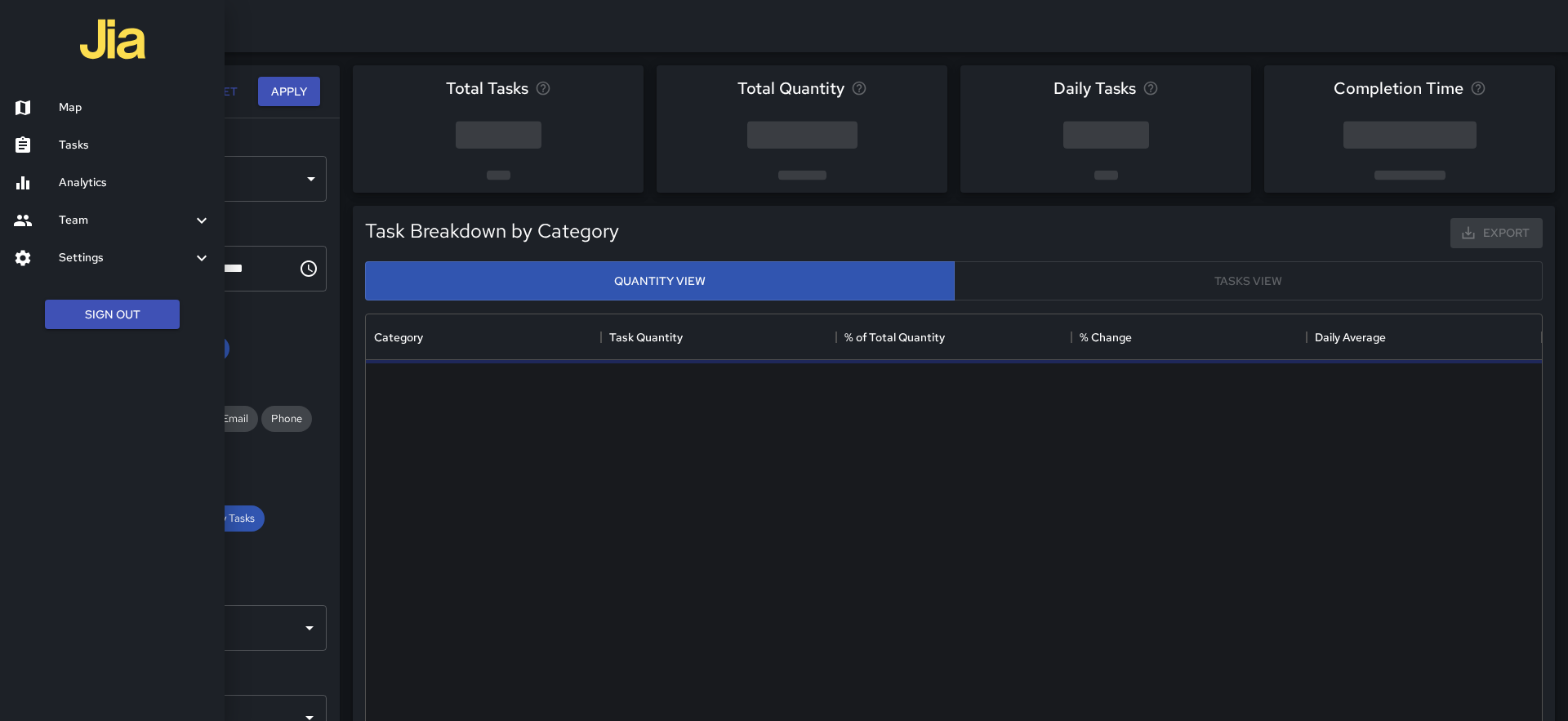
scroll to position [488, 1176]
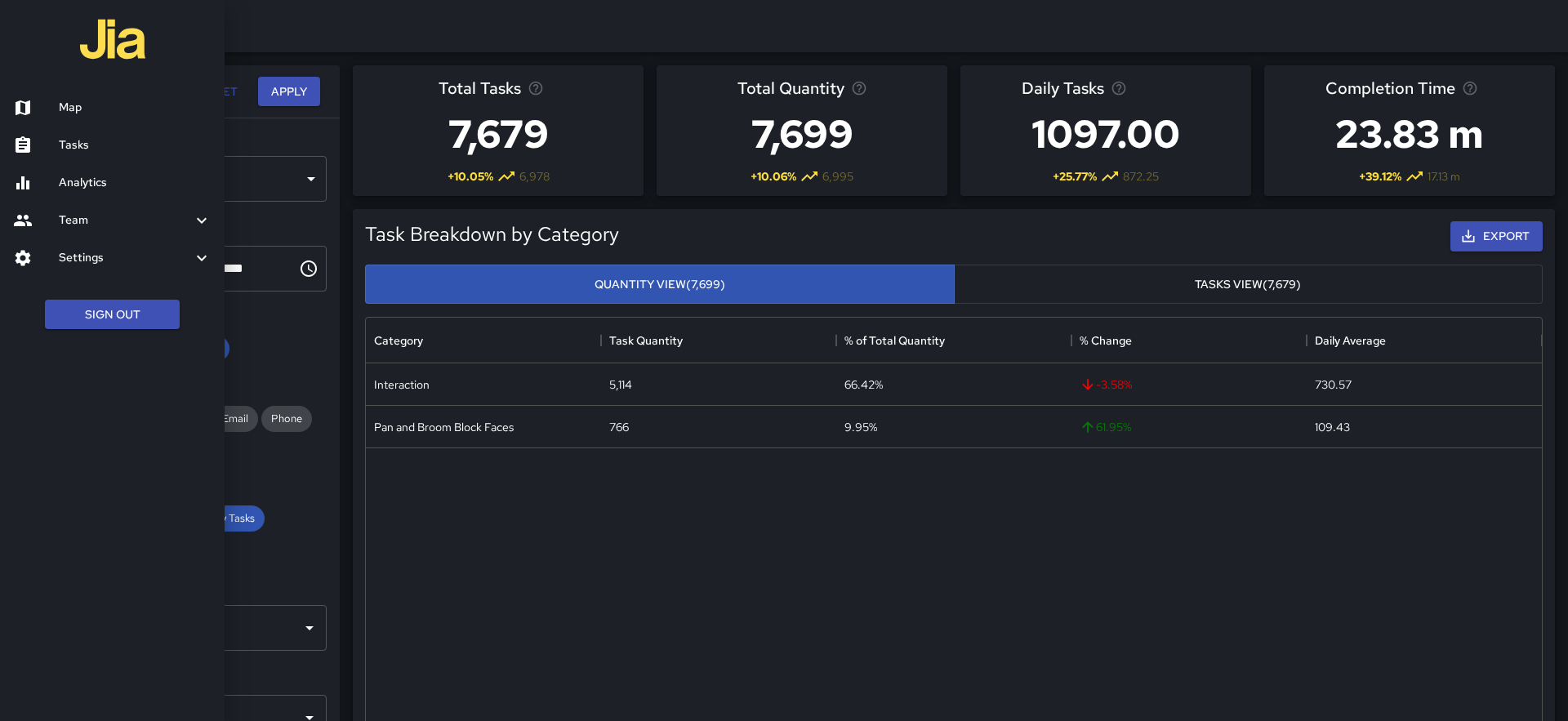
click at [289, 126] on div at bounding box center [784, 360] width 1568 height 721
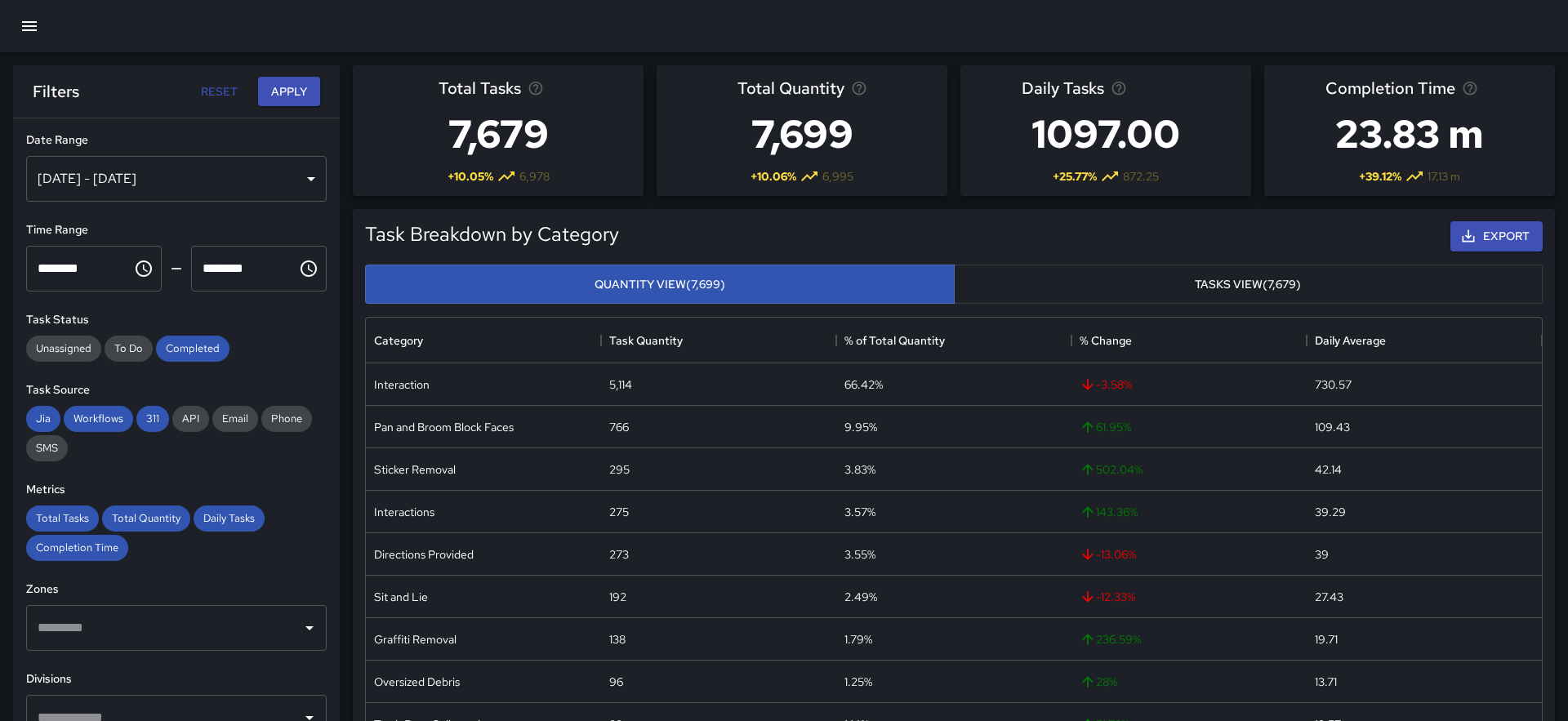
click at [169, 196] on div "[DATE] - [DATE]" at bounding box center [176, 179] width 301 height 46
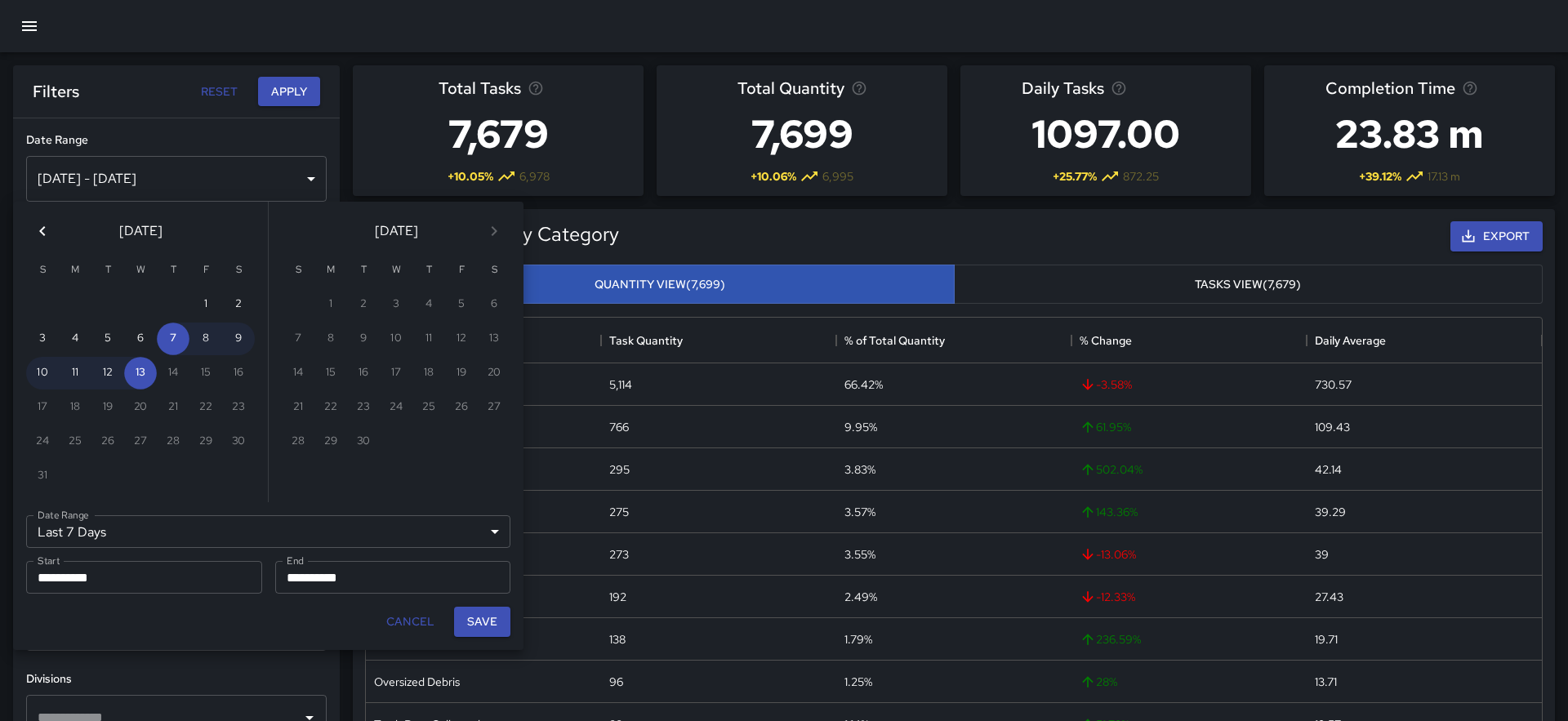
click at [30, 227] on button "Previous month" at bounding box center [42, 230] width 33 height 33
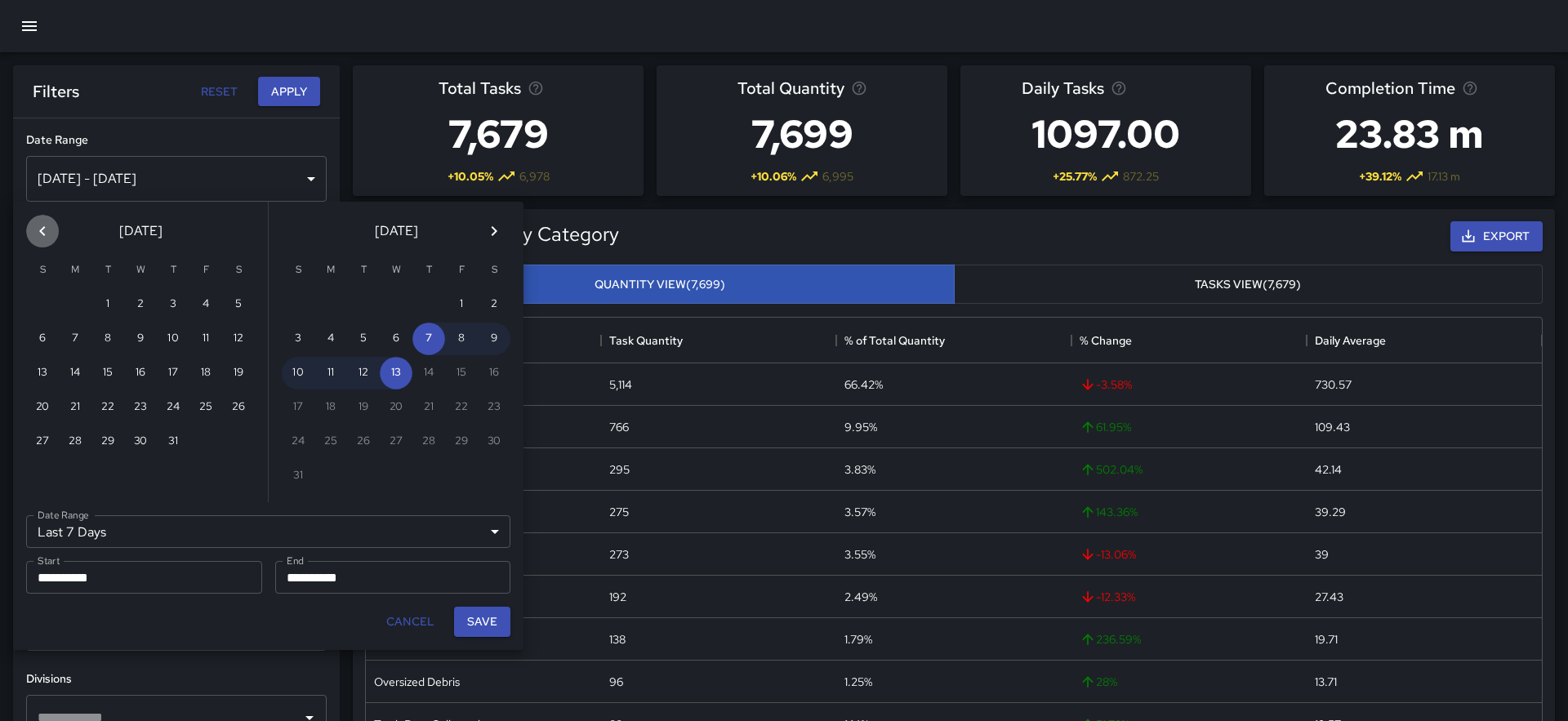
click at [30, 227] on button "Previous month" at bounding box center [42, 230] width 33 height 33
click at [433, 303] on button "1" at bounding box center [428, 304] width 33 height 33
type input "******"
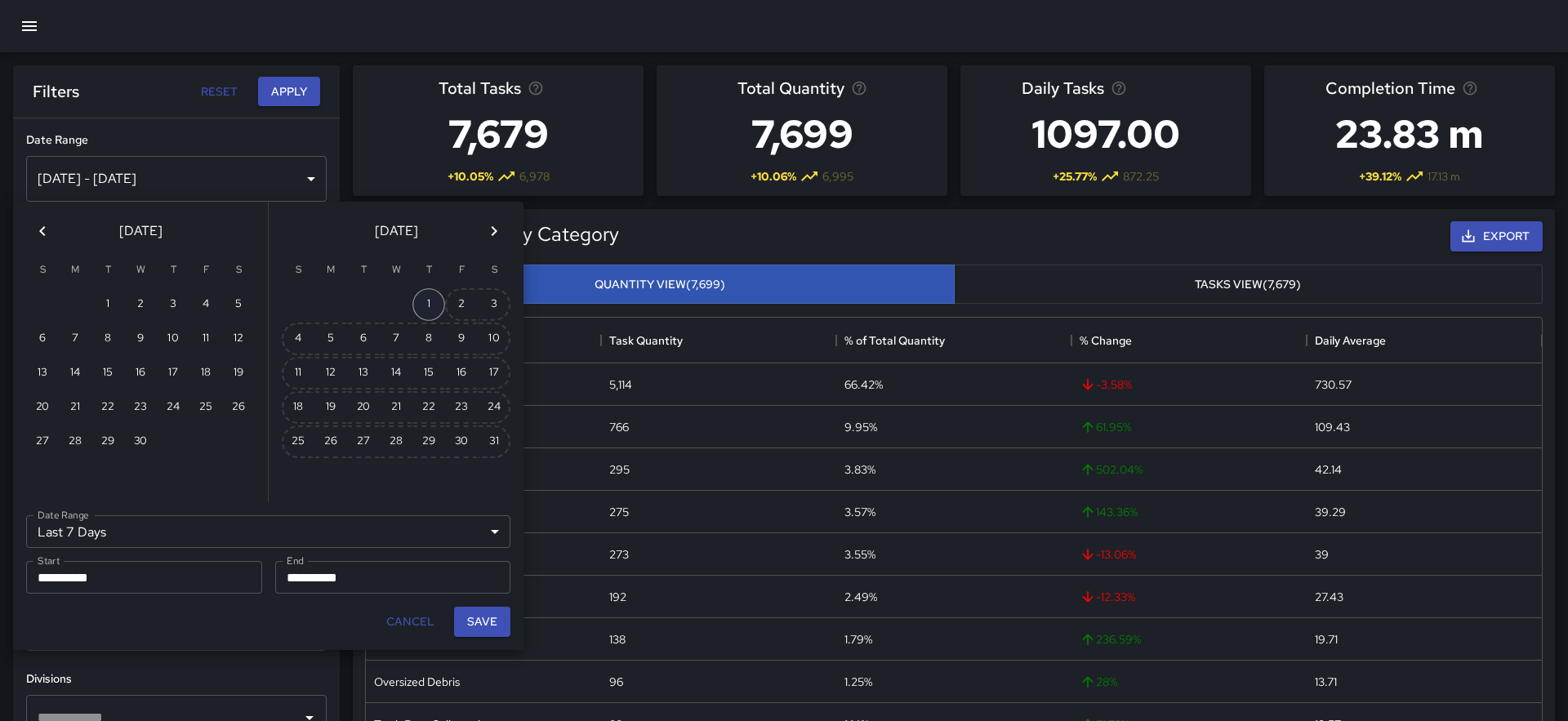
type input "**********"
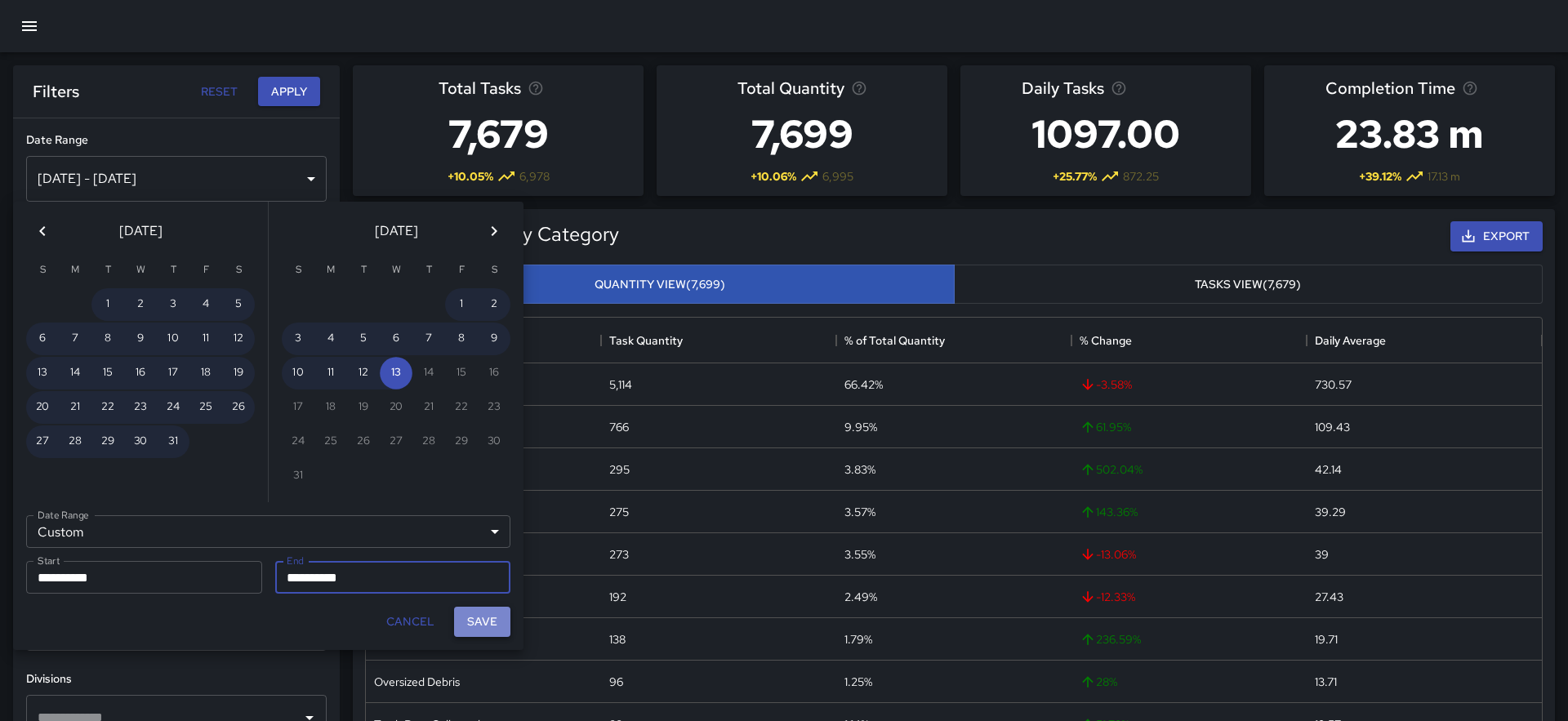
click at [477, 628] on button "Save" at bounding box center [483, 622] width 56 height 30
type input "**********"
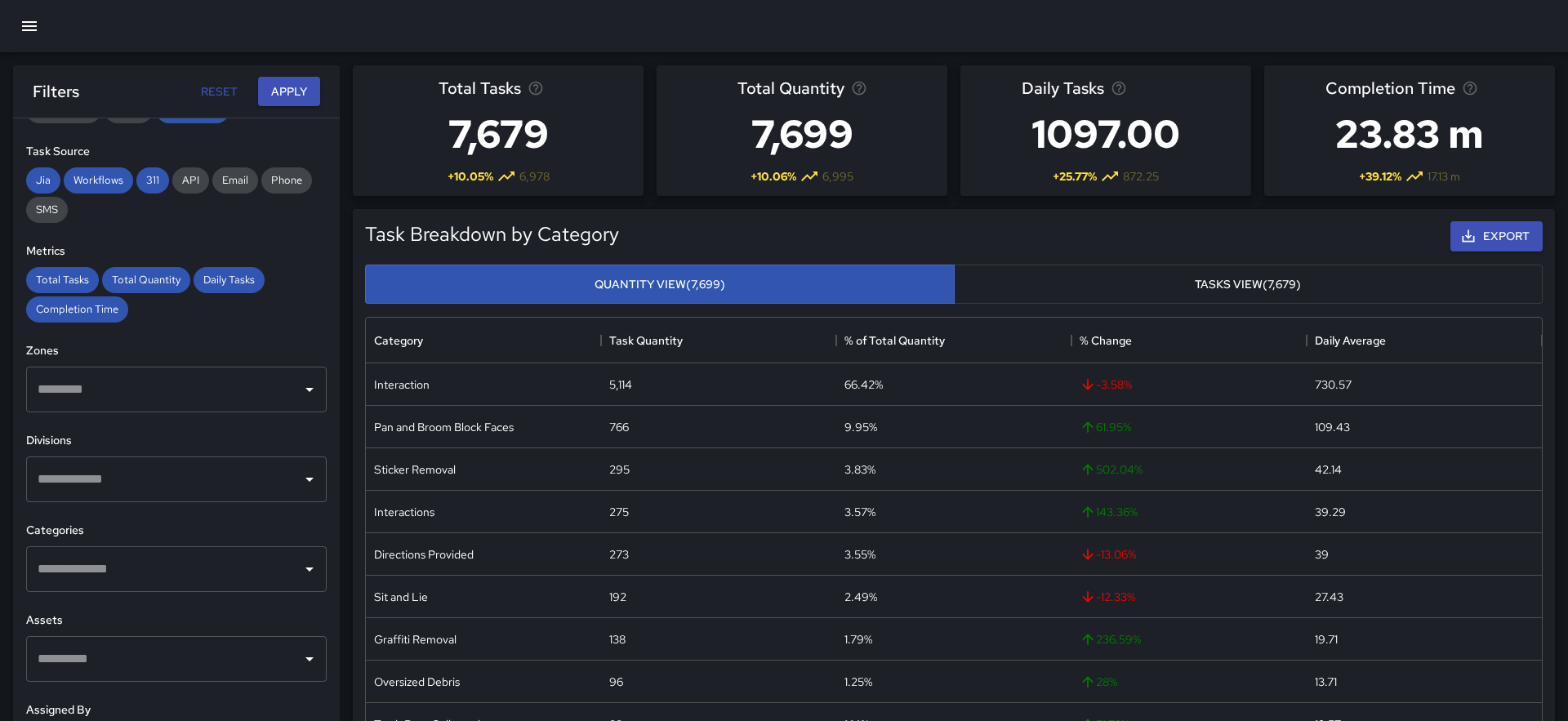
scroll to position [240, 0]
click at [134, 559] on input "text" at bounding box center [164, 567] width 261 height 31
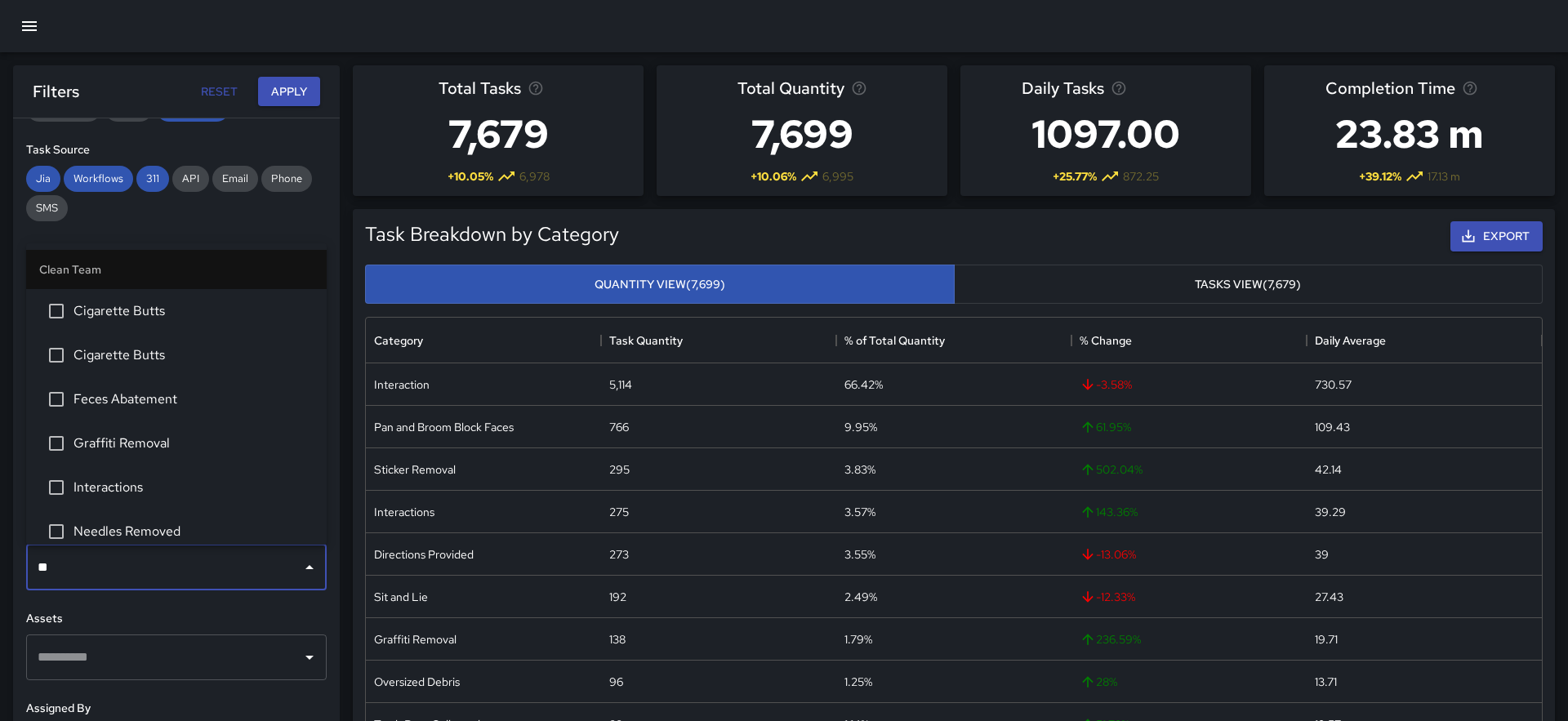
type input "***"
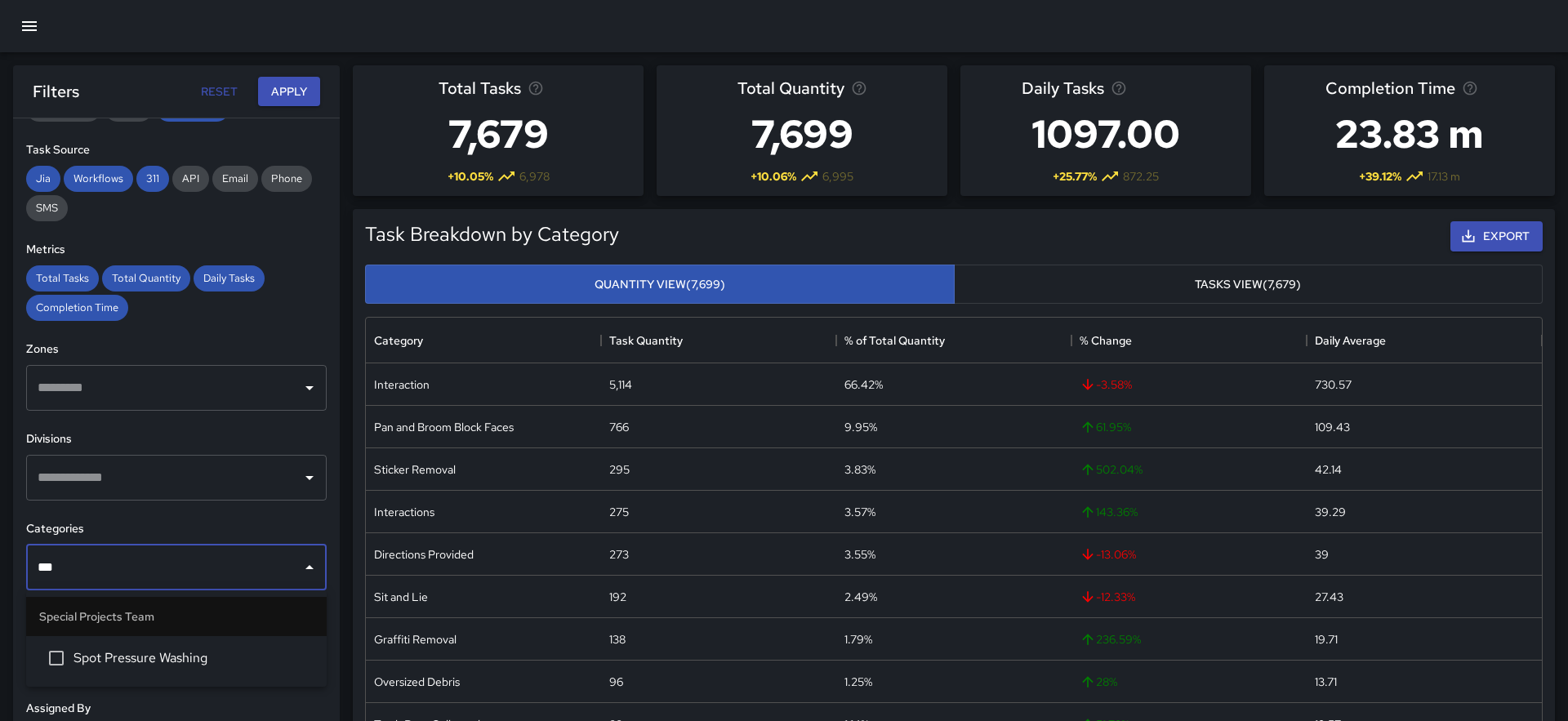
click at [131, 665] on span "Spot Pressure Washing" at bounding box center [193, 658] width 240 height 19
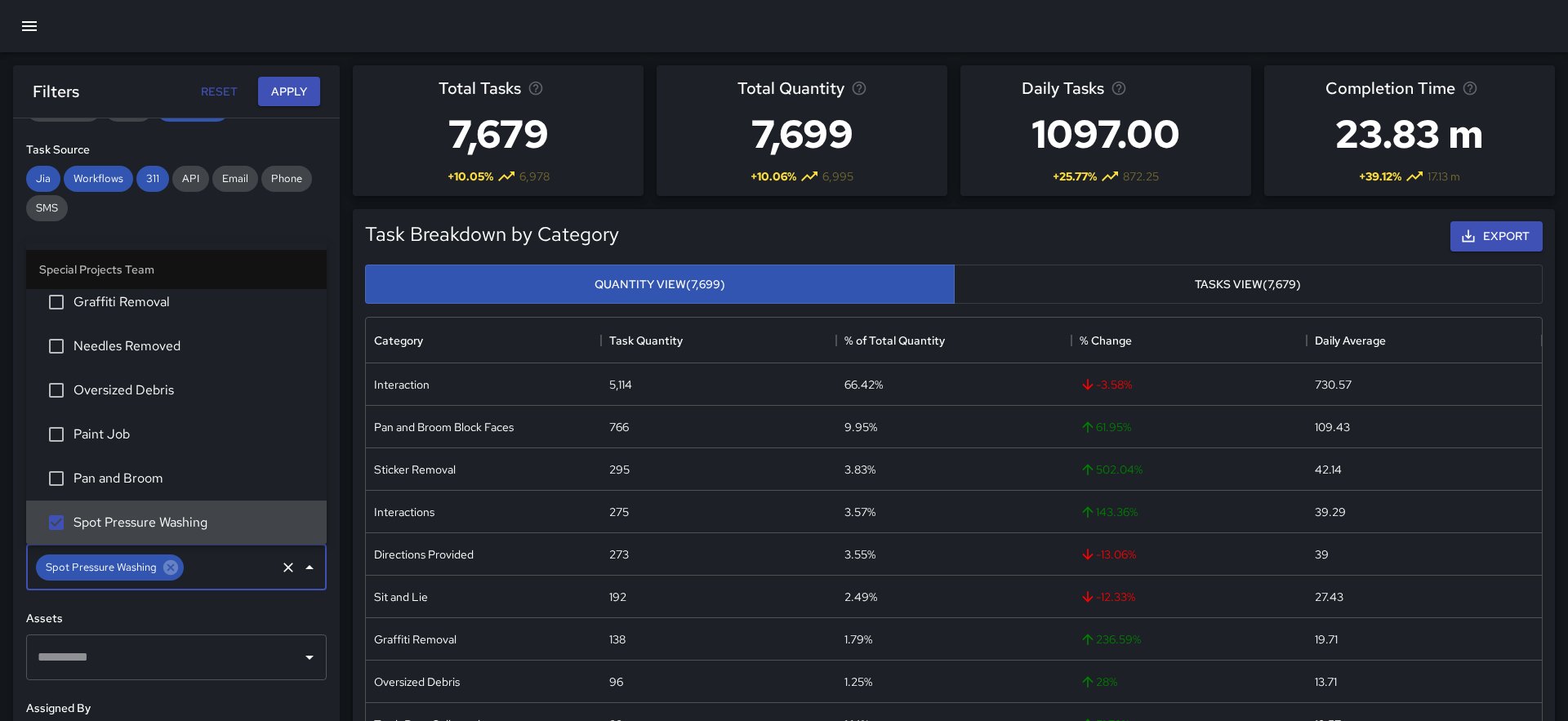
scroll to position [327, 0]
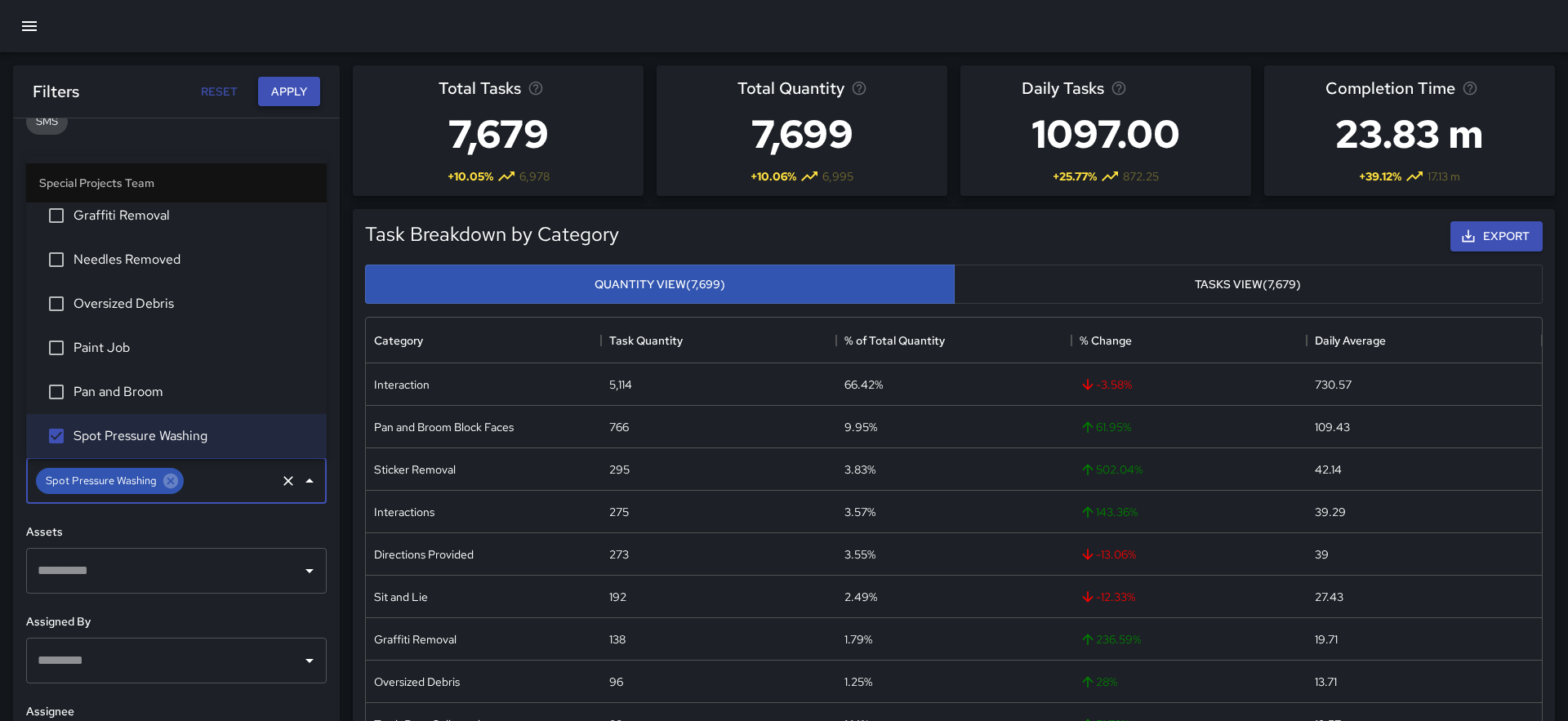
click at [294, 94] on button "Apply" at bounding box center [289, 92] width 62 height 30
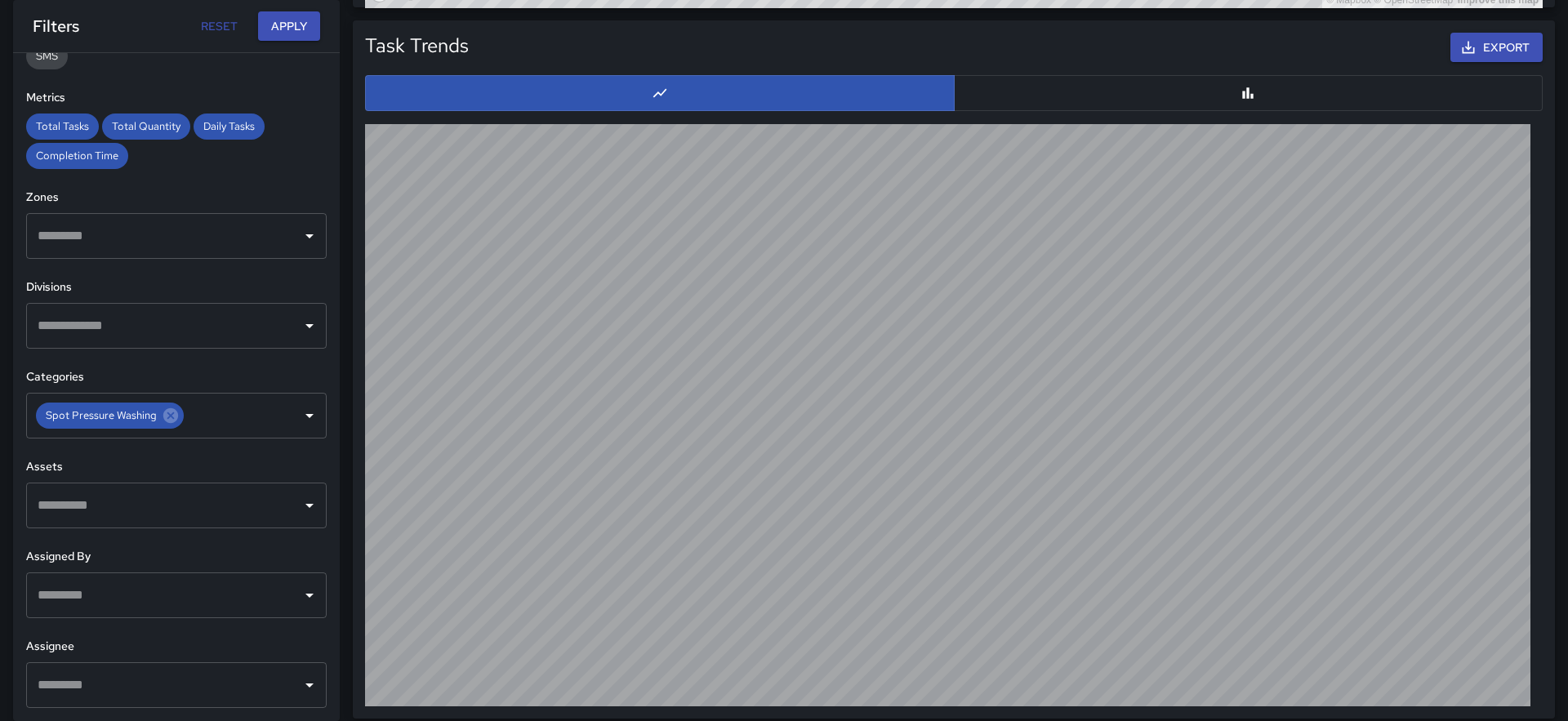
scroll to position [1593, 0]
